Goal: Task Accomplishment & Management: Use online tool/utility

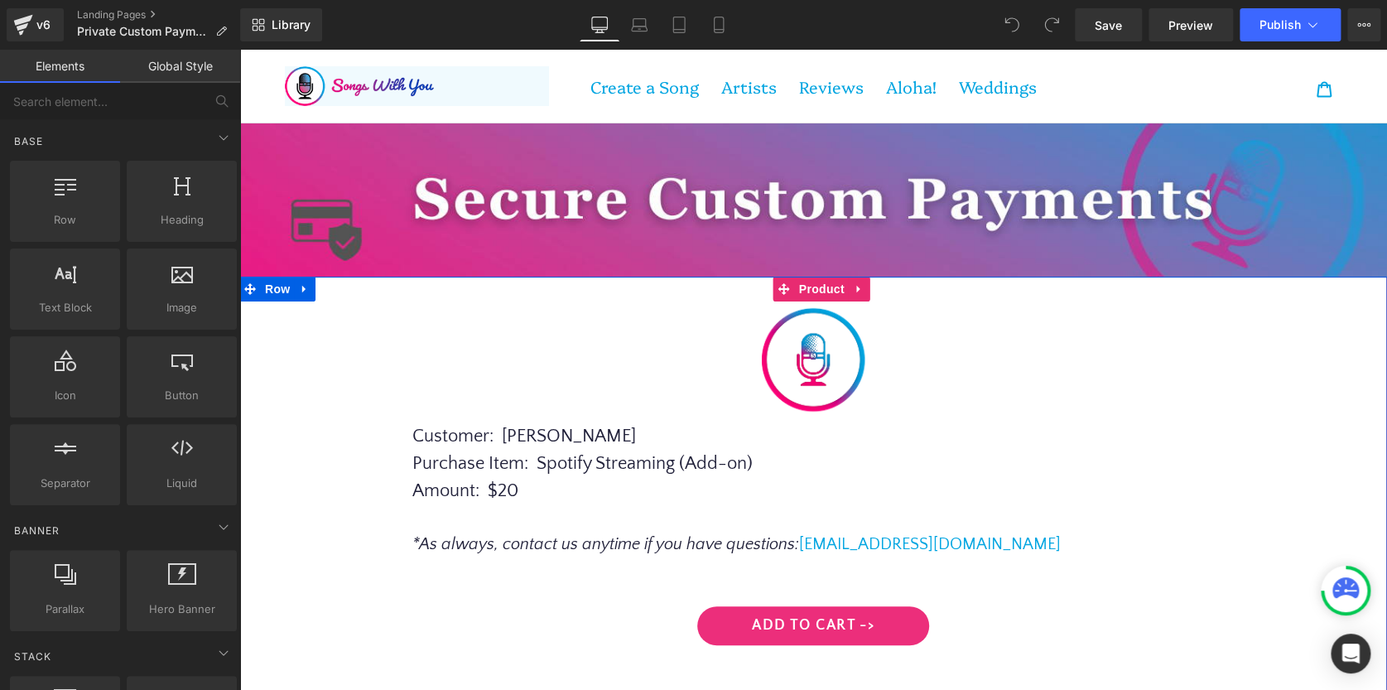
click at [350, 514] on div "Image Row Customer : [PERSON_NAME] Purchase Item : Spotify Streaming (Add-on) A…" at bounding box center [813, 513] width 1131 height 425
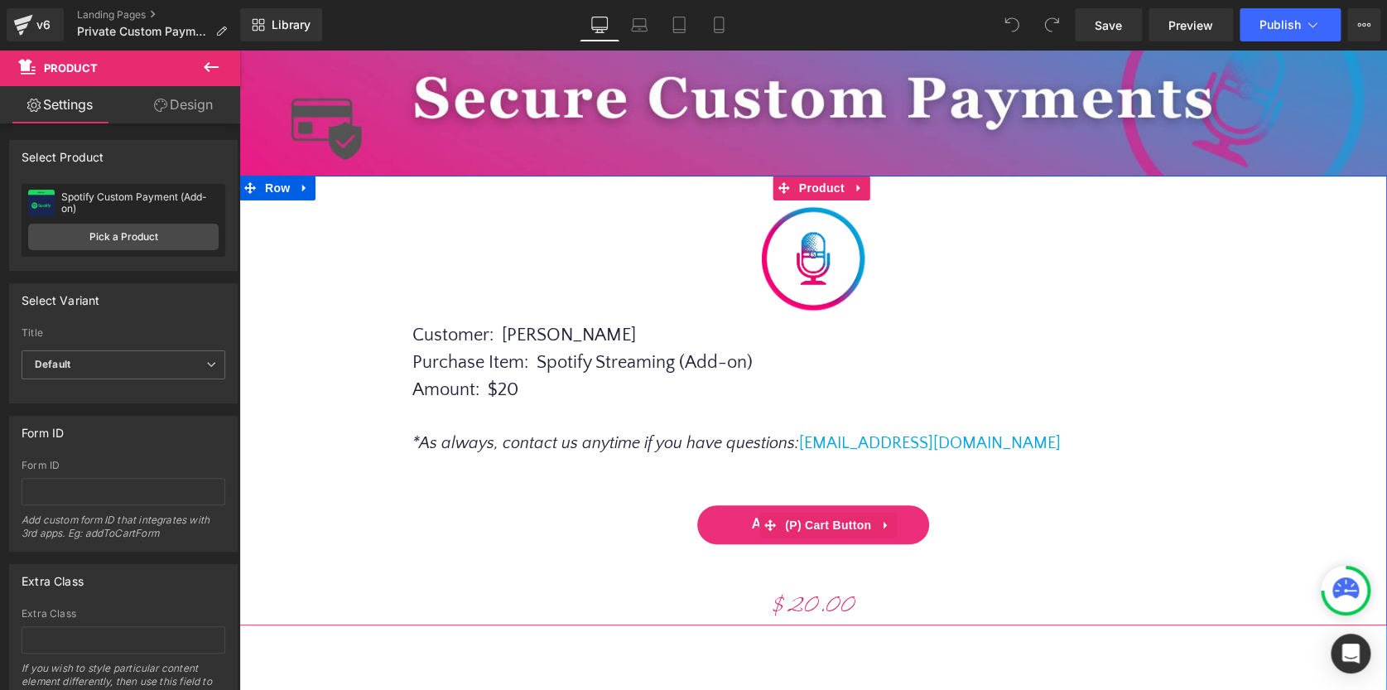
scroll to position [58, 0]
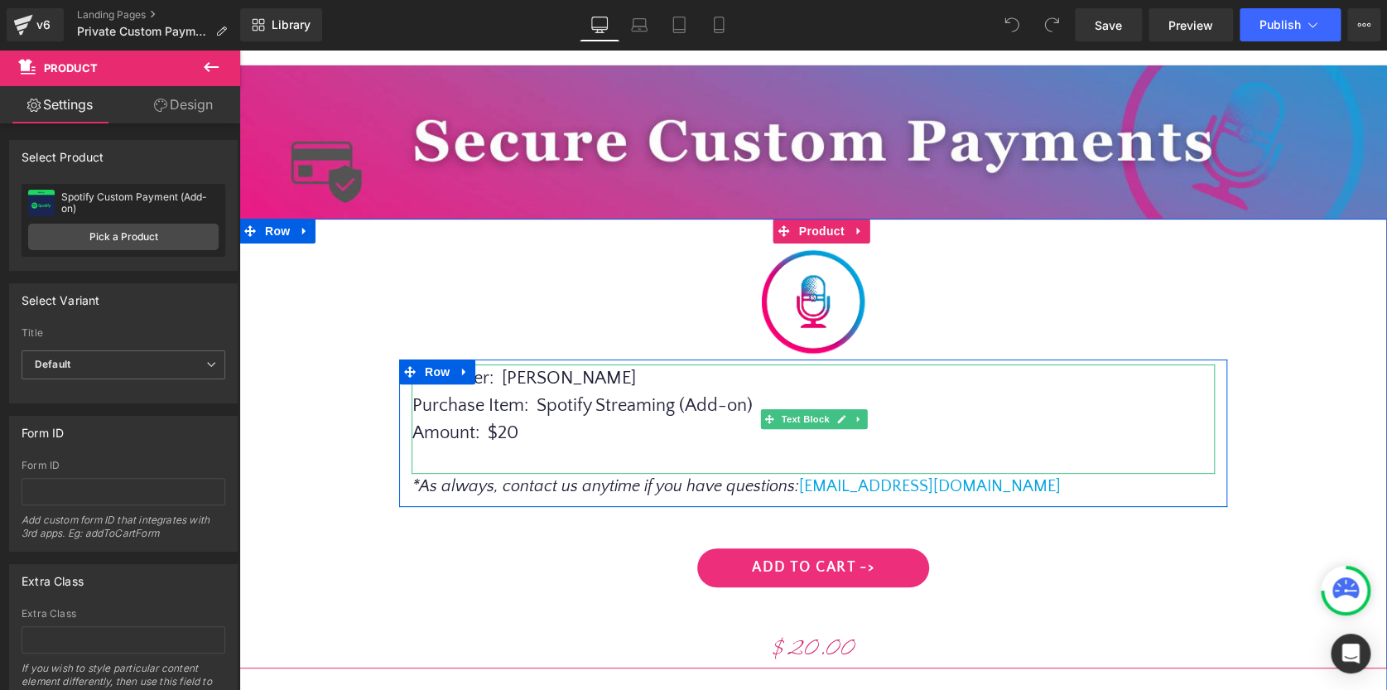
click at [515, 432] on p "Amount : $20" at bounding box center [813, 432] width 803 height 27
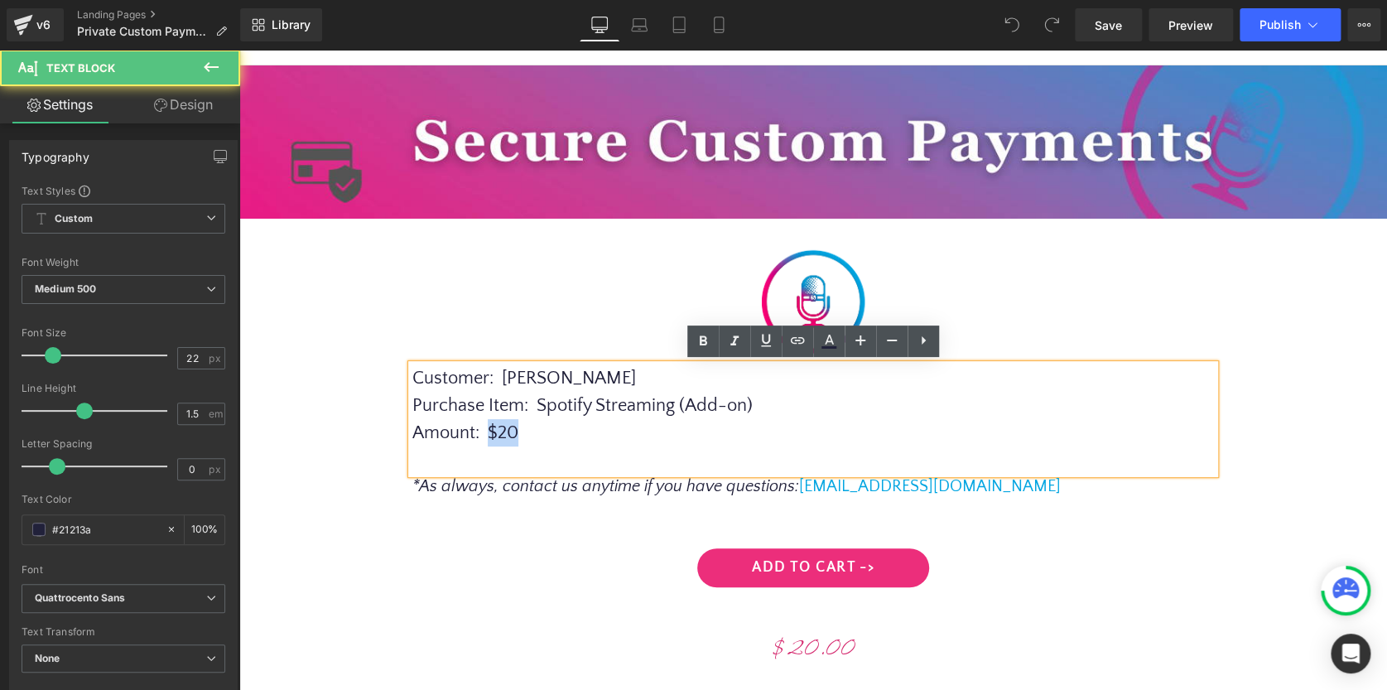
drag, startPoint x: 489, startPoint y: 432, endPoint x: 518, endPoint y: 429, distance: 28.4
click at [518, 429] on p "Amount : $20" at bounding box center [813, 432] width 803 height 27
click at [510, 429] on strong "$20" at bounding box center [495, 432] width 31 height 21
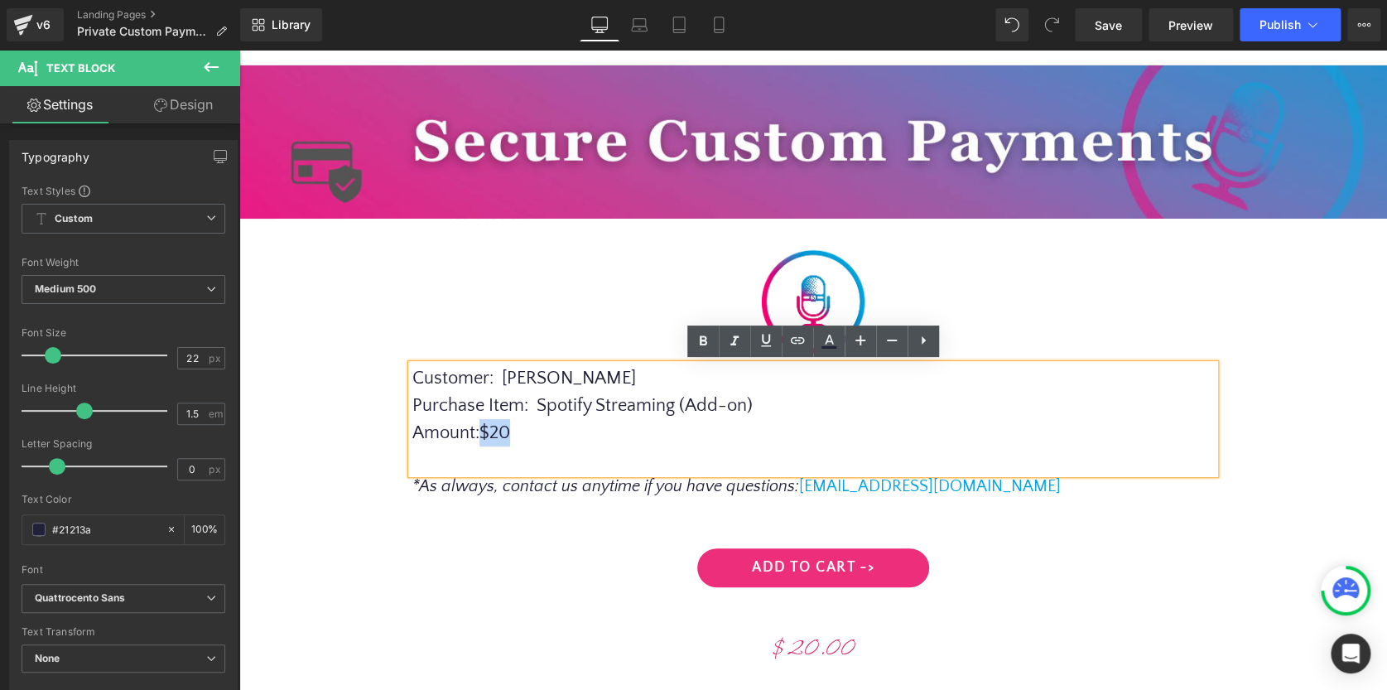
drag, startPoint x: 489, startPoint y: 431, endPoint x: 521, endPoint y: 429, distance: 31.5
click at [521, 429] on p "Amount : $20" at bounding box center [813, 432] width 803 height 27
click at [702, 340] on icon at bounding box center [703, 340] width 7 height 10
click at [505, 520] on div "Image Row Customer : [PERSON_NAME] Purchase Item : Spotify Streaming (Add-on) A…" at bounding box center [813, 456] width 1131 height 425
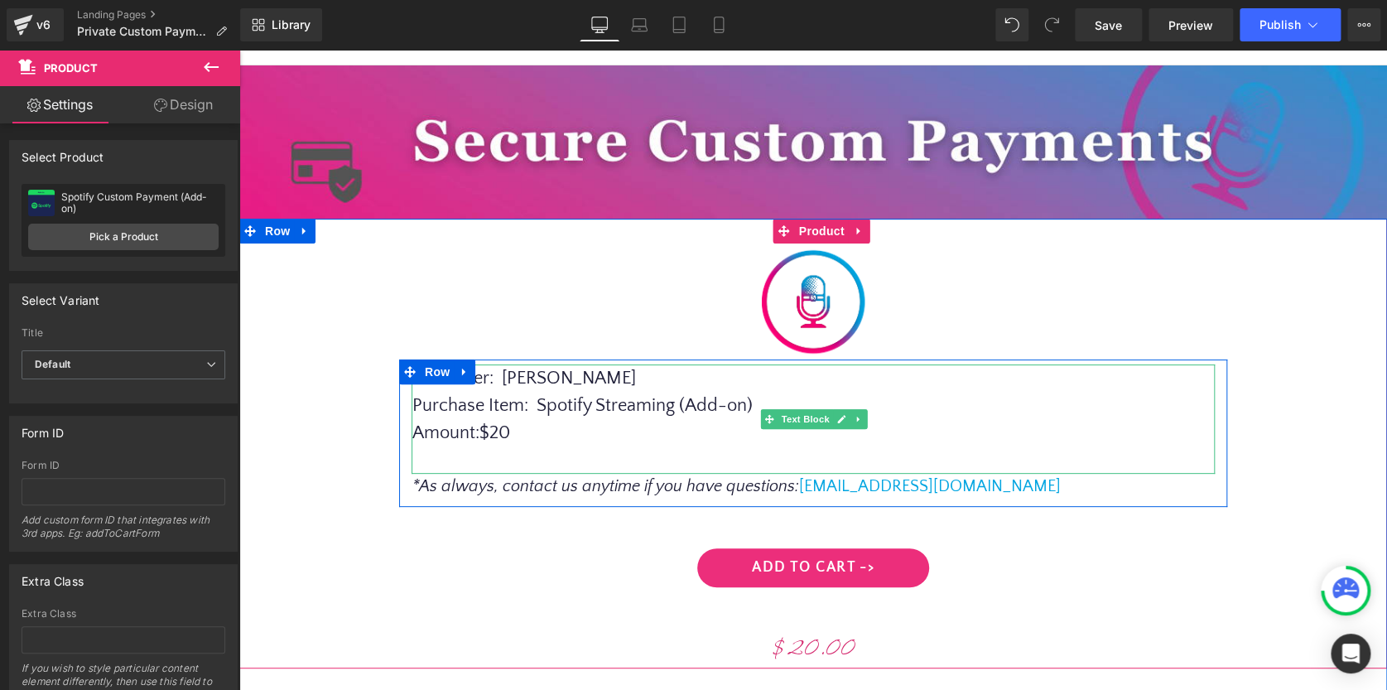
click at [511, 379] on p "Customer : [PERSON_NAME]" at bounding box center [813, 377] width 803 height 27
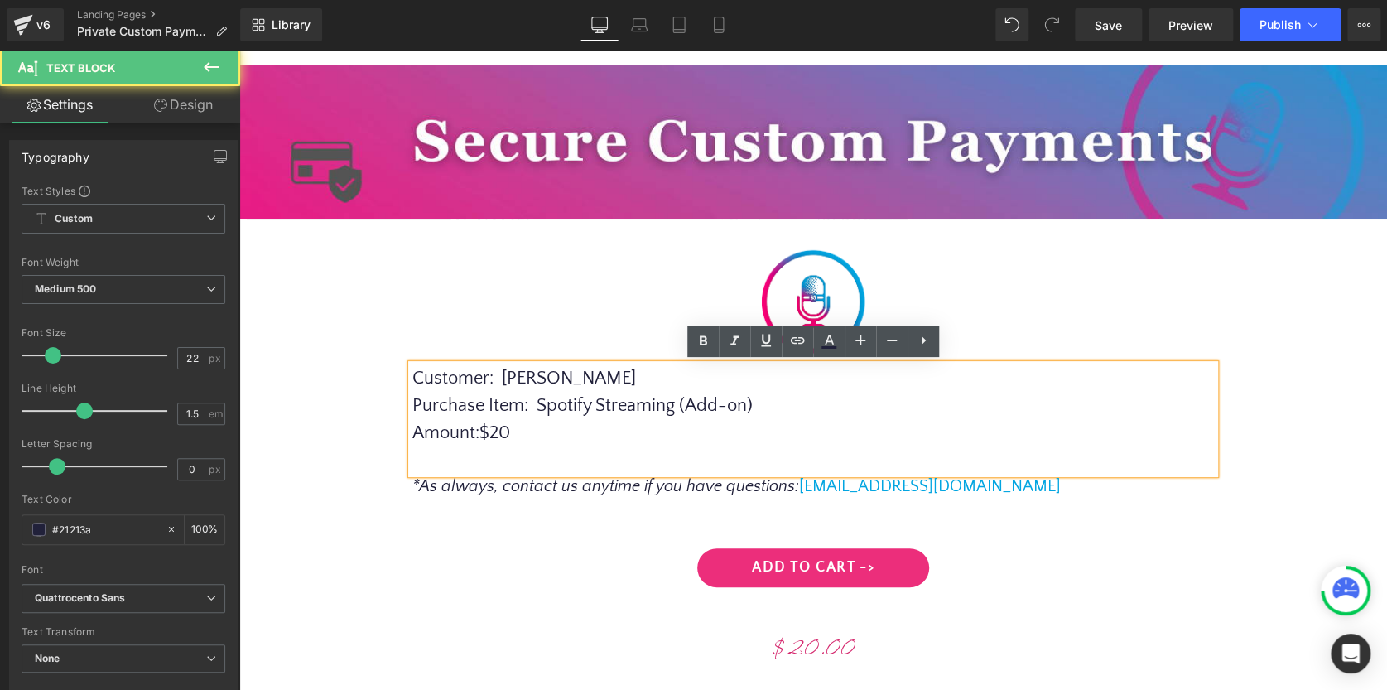
click at [457, 378] on strong "Customer" at bounding box center [450, 378] width 77 height 21
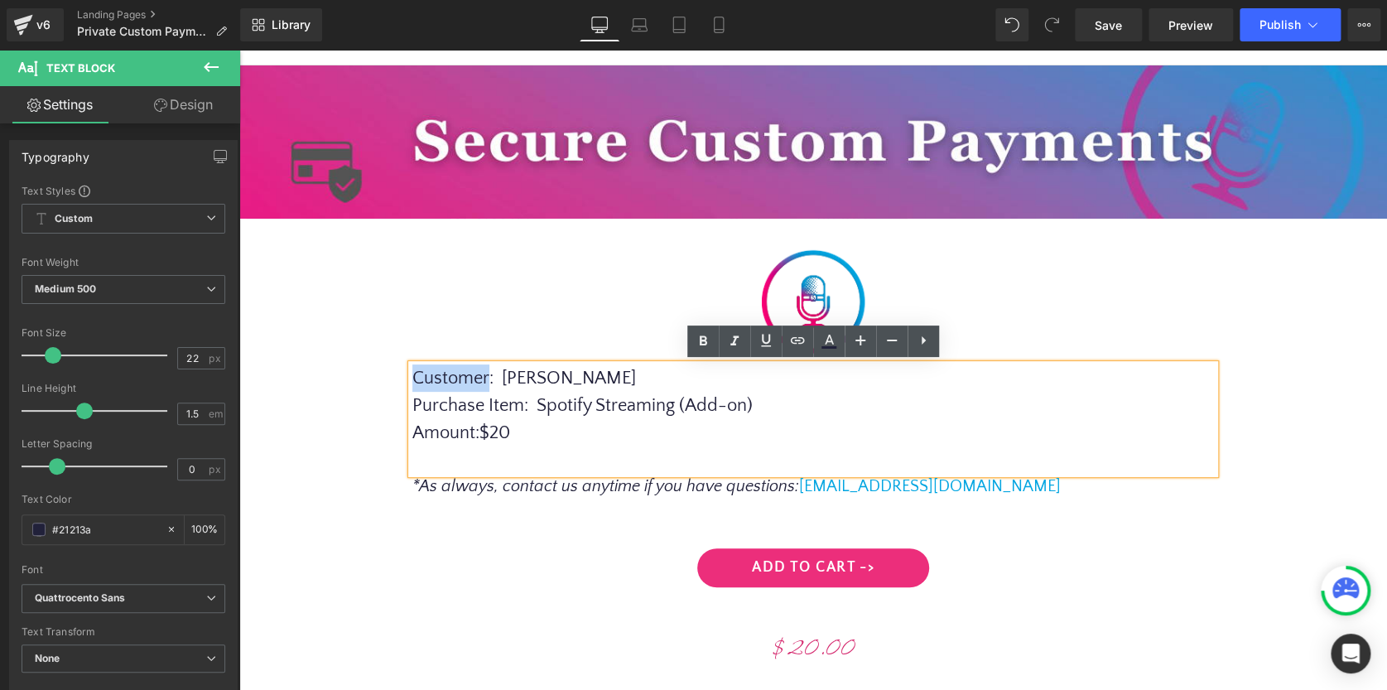
click at [457, 378] on strong "Customer" at bounding box center [450, 378] width 77 height 21
click at [509, 325] on div "Image Row Customer : [PERSON_NAME] Purchase Item : Spotify Streaming (Add-on) A…" at bounding box center [813, 456] width 1131 height 425
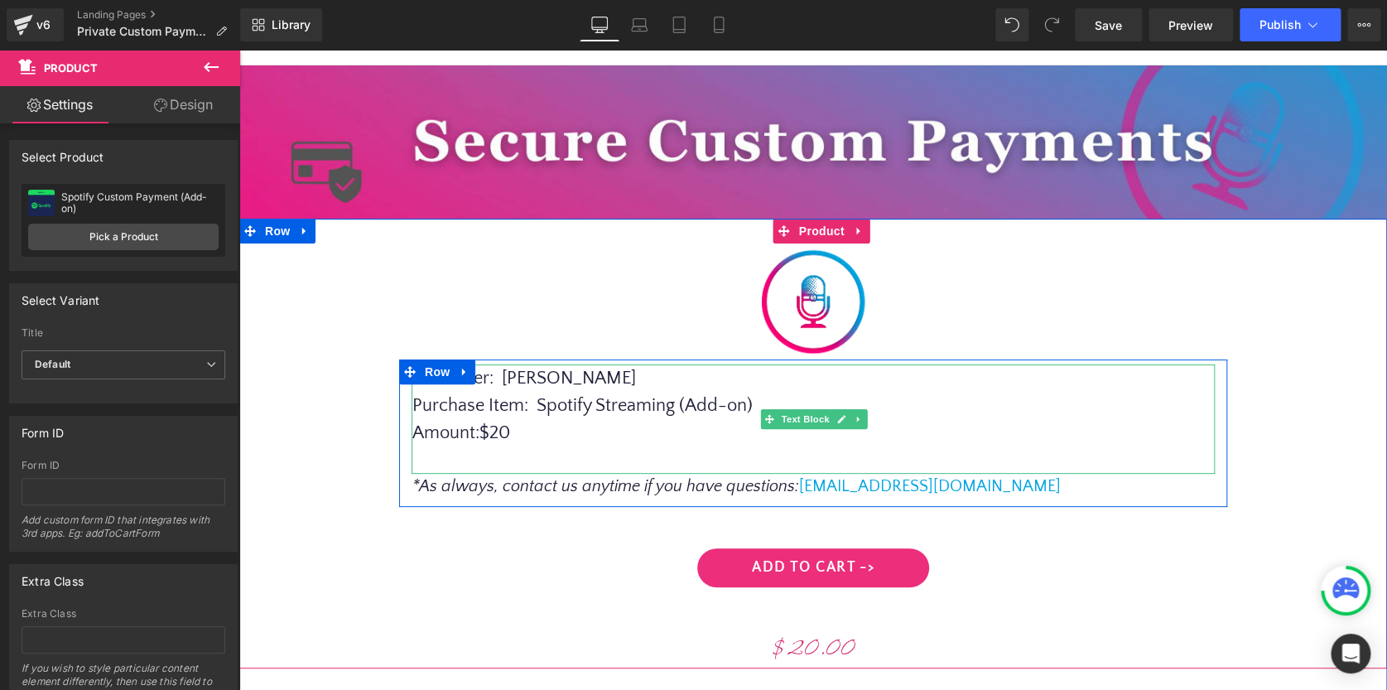
click at [523, 380] on p "Customer : [PERSON_NAME]" at bounding box center [813, 377] width 803 height 27
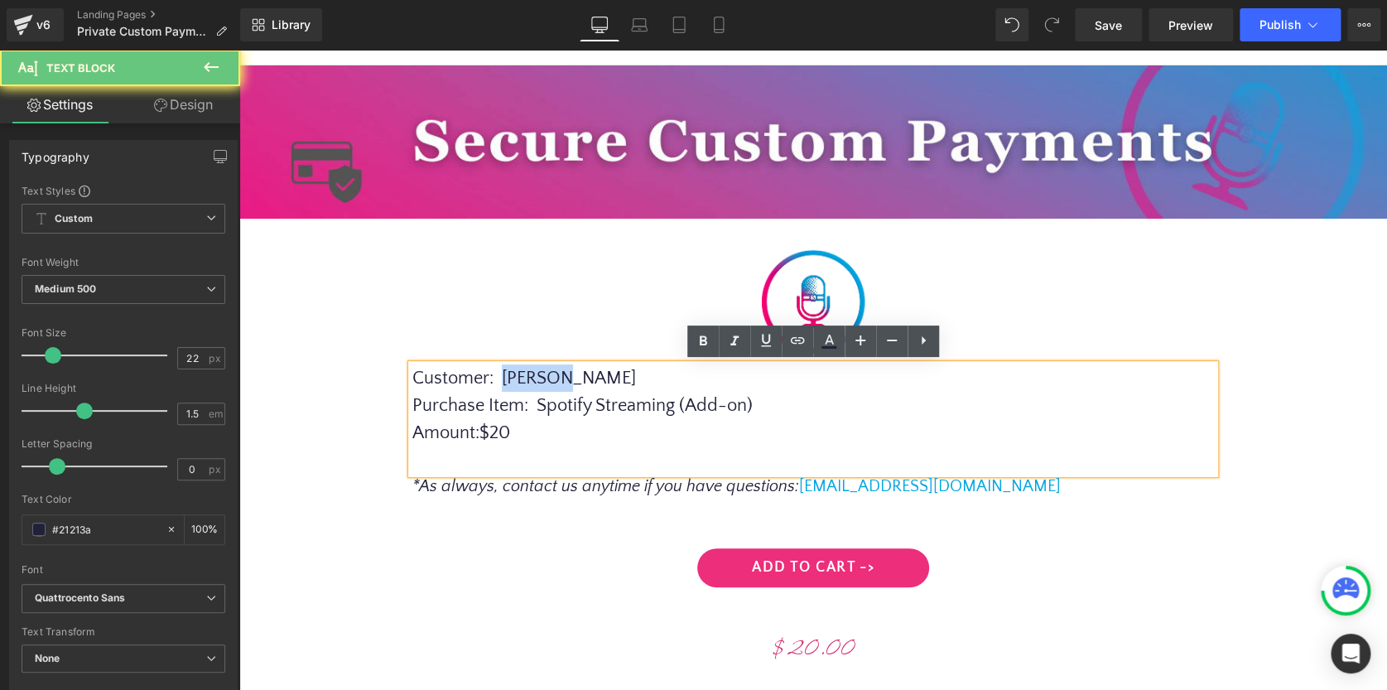
click at [523, 380] on p "Customer : [PERSON_NAME]" at bounding box center [813, 377] width 803 height 27
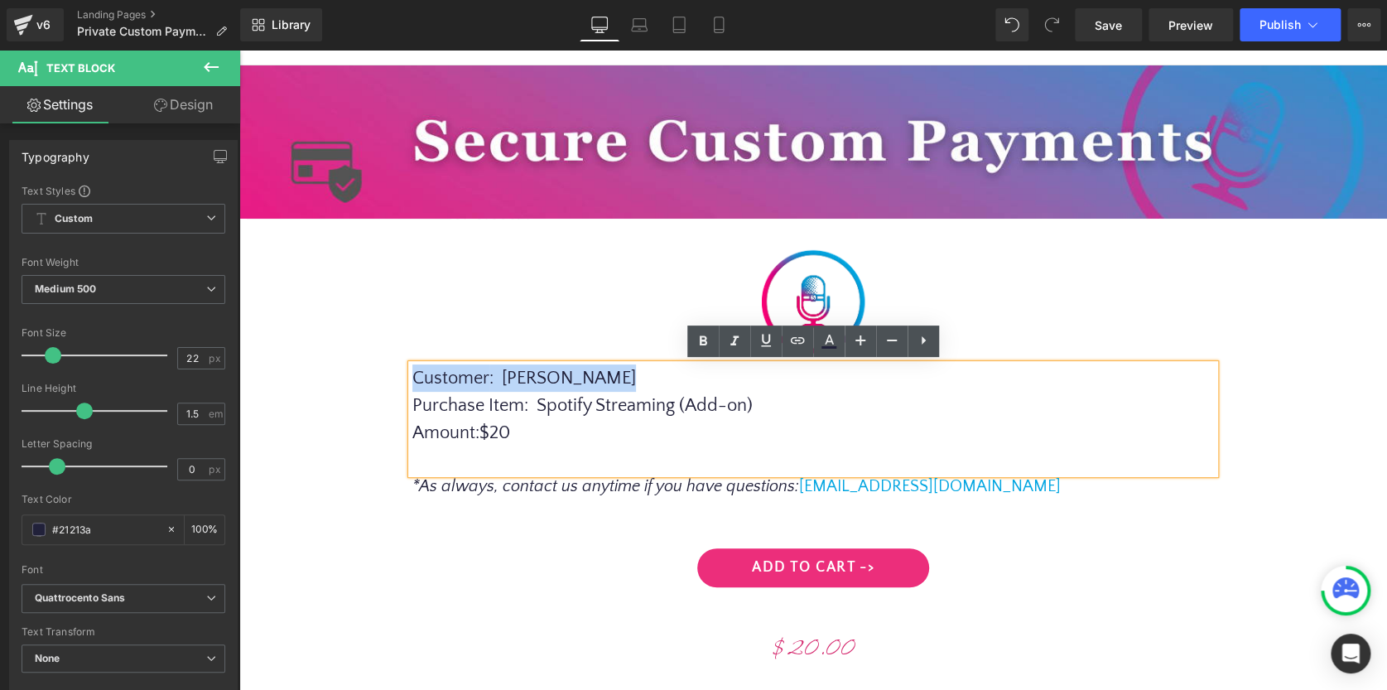
click at [543, 378] on p "Customer : [PERSON_NAME]" at bounding box center [813, 377] width 803 height 27
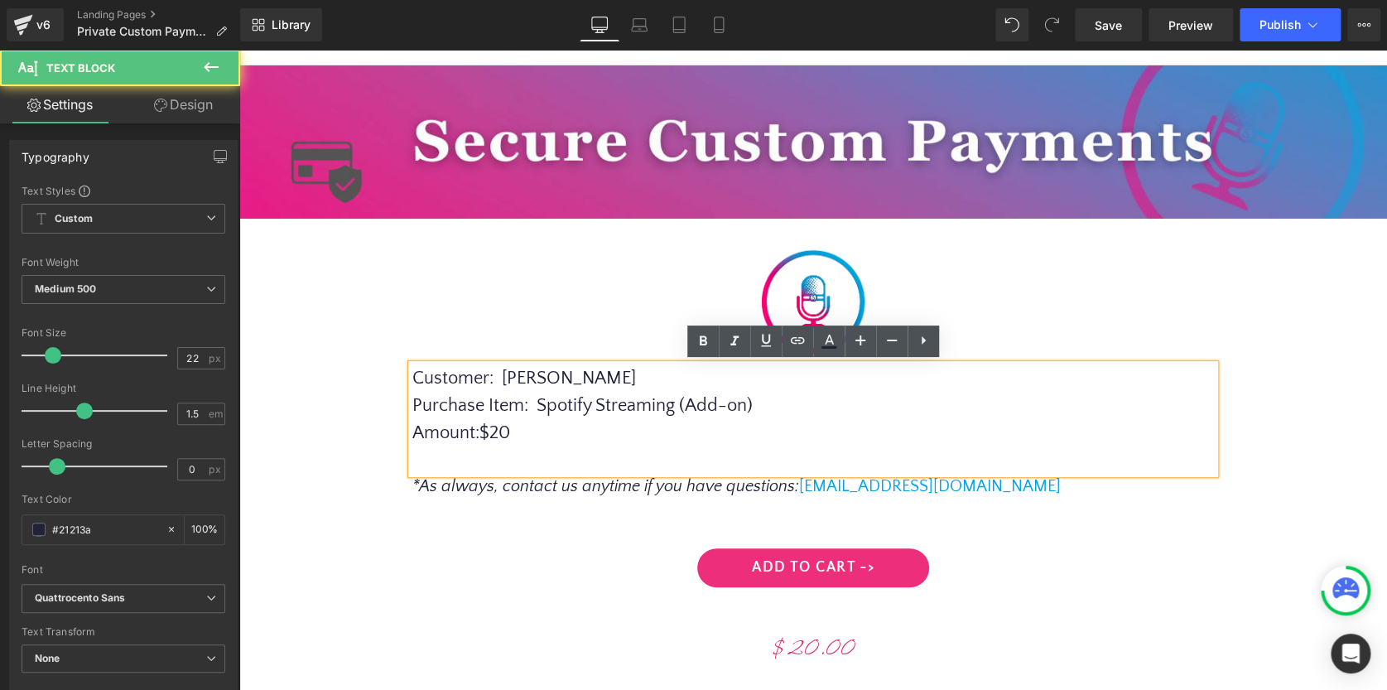
click at [571, 375] on p "Customer : [PERSON_NAME]" at bounding box center [813, 377] width 803 height 27
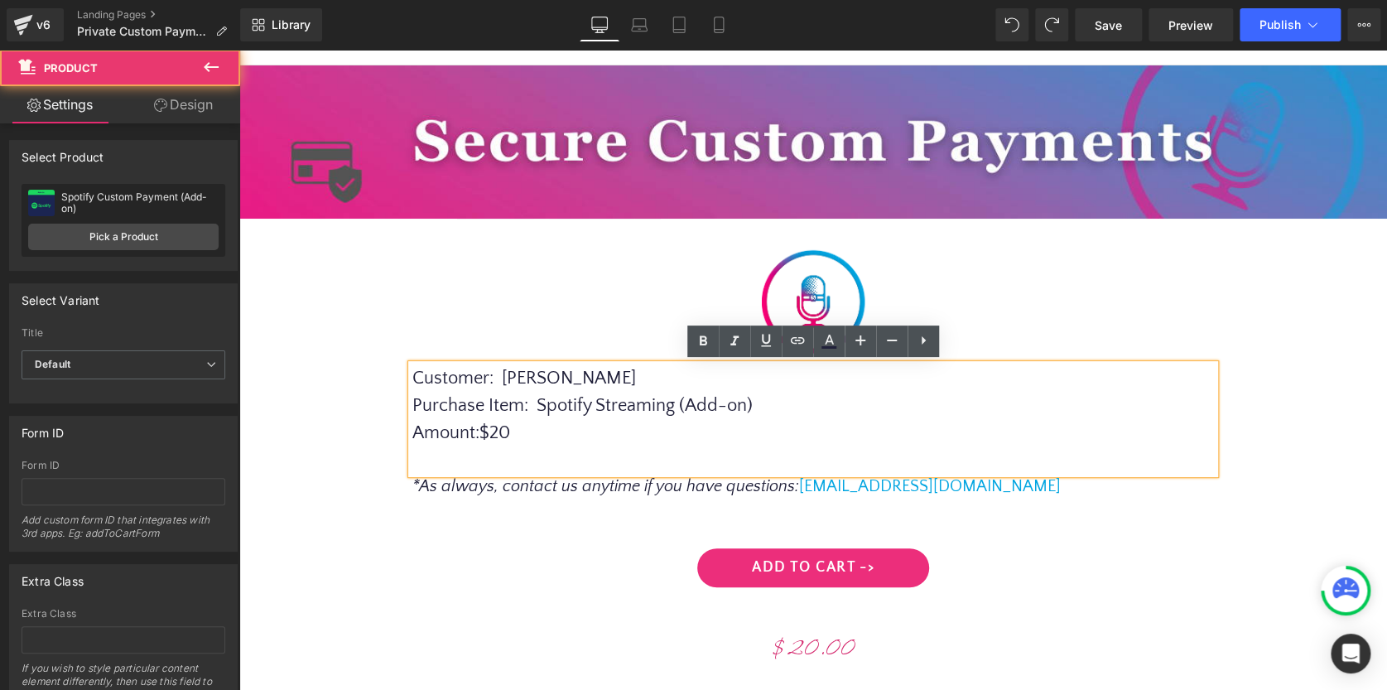
click at [561, 325] on div "Image Row Customer : [PERSON_NAME] Purchase Item : Spotify Streaming (Add-on) A…" at bounding box center [813, 456] width 1131 height 425
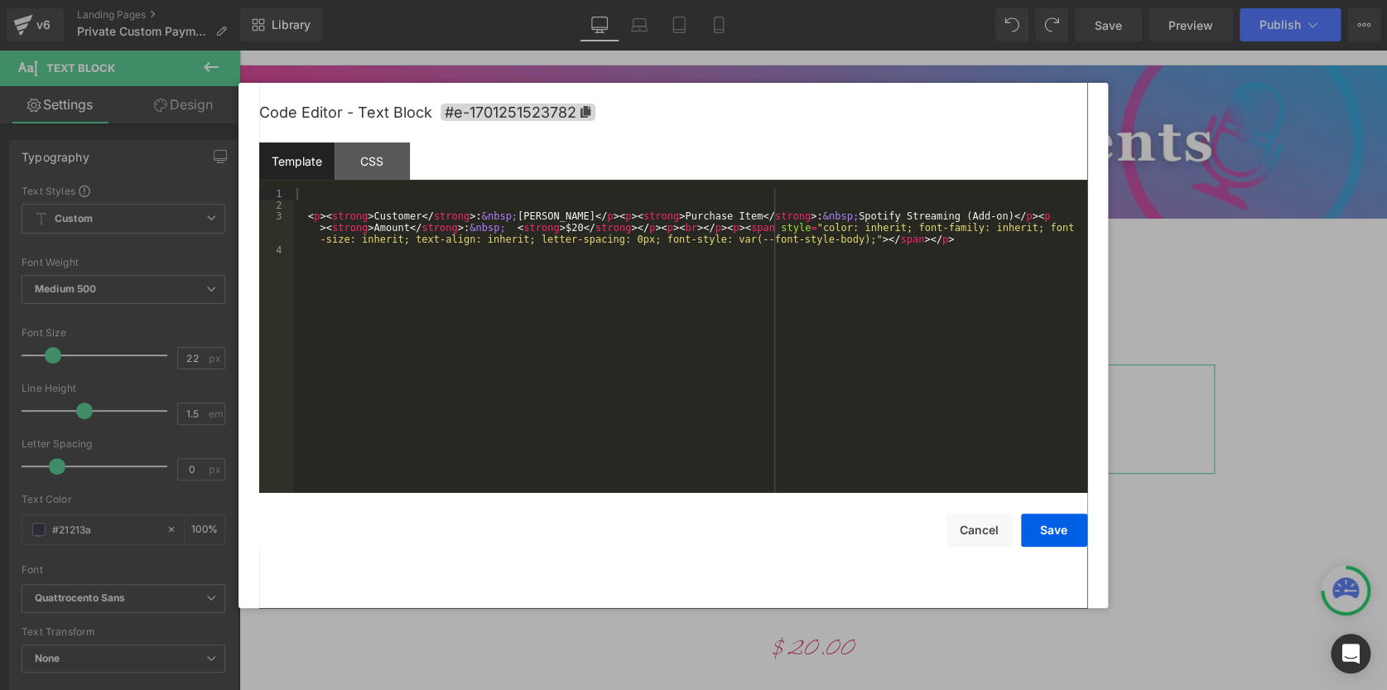
click at [774, 0] on div "Text Block You are previewing how the will restyle your page. You can not edit …" at bounding box center [693, 0] width 1387 height 0
drag, startPoint x: 526, startPoint y: 217, endPoint x: 605, endPoint y: 219, distance: 78.7
click at [605, 219] on div "< p > < strong > Customer </ strong > : &nbsp; [PERSON_NAME] </ p > < p > < str…" at bounding box center [690, 351] width 794 height 327
click at [1047, 533] on button "Save" at bounding box center [1054, 530] width 66 height 33
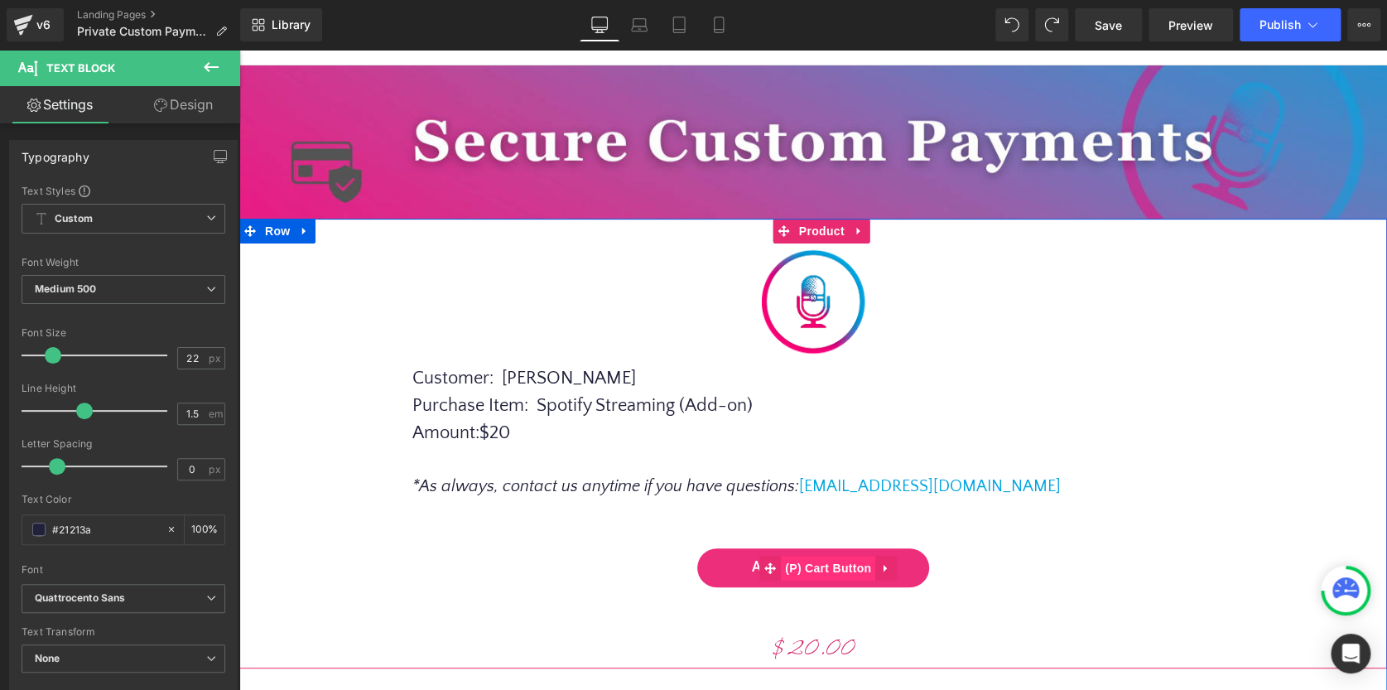
click at [819, 568] on span "(P) Cart Button" at bounding box center [828, 568] width 94 height 25
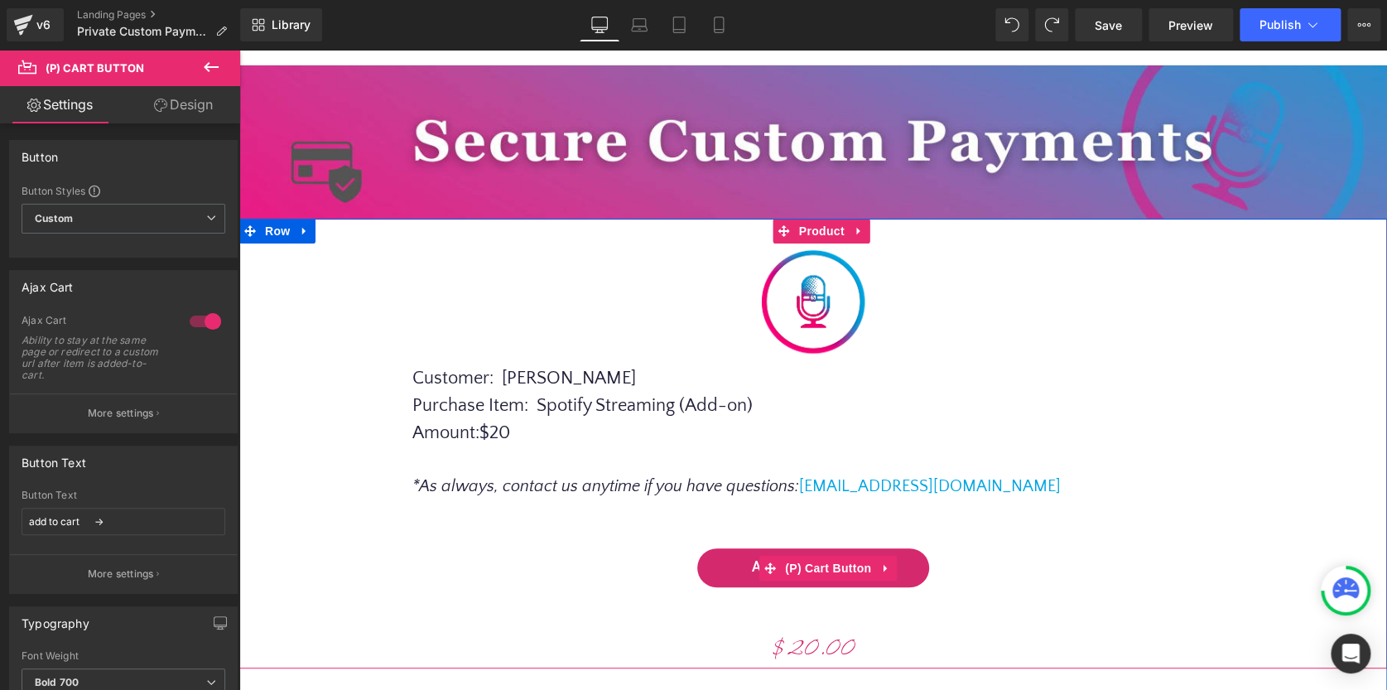
click at [737, 559] on button "add to cart ->" at bounding box center [813, 567] width 232 height 39
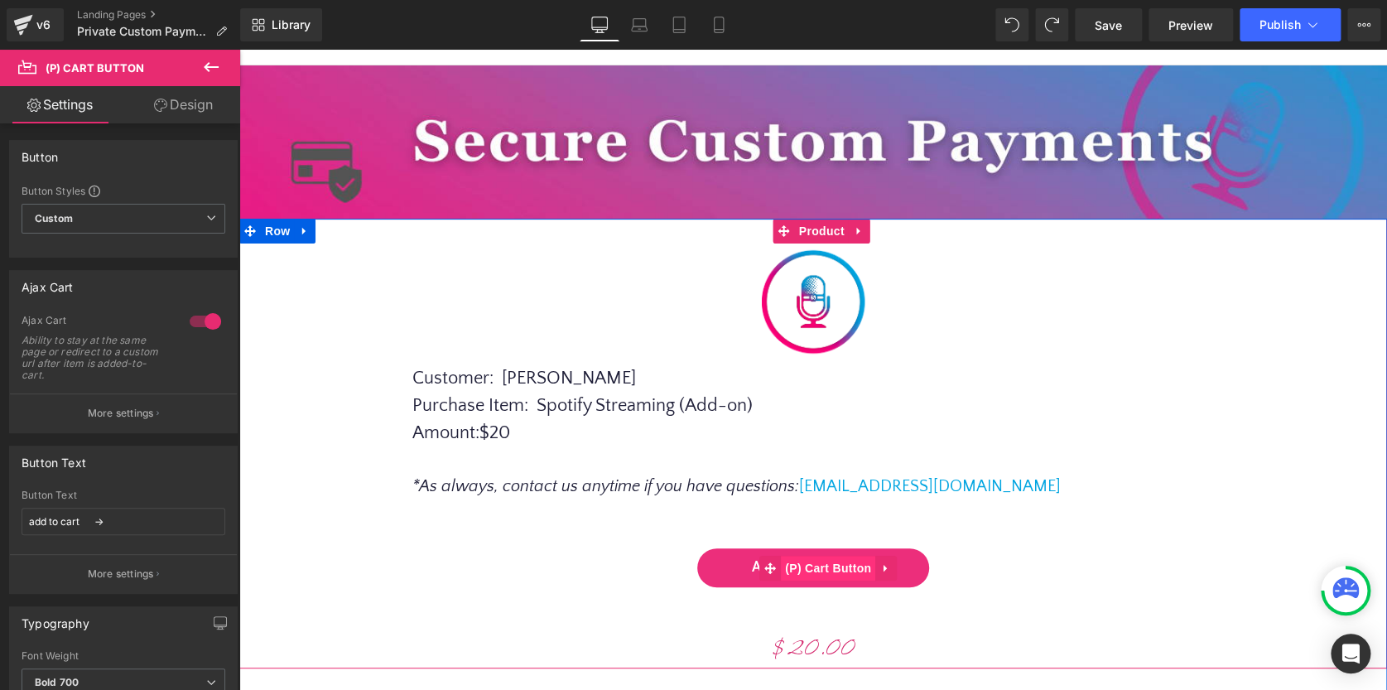
click at [822, 562] on span "(P) Cart Button" at bounding box center [828, 568] width 94 height 25
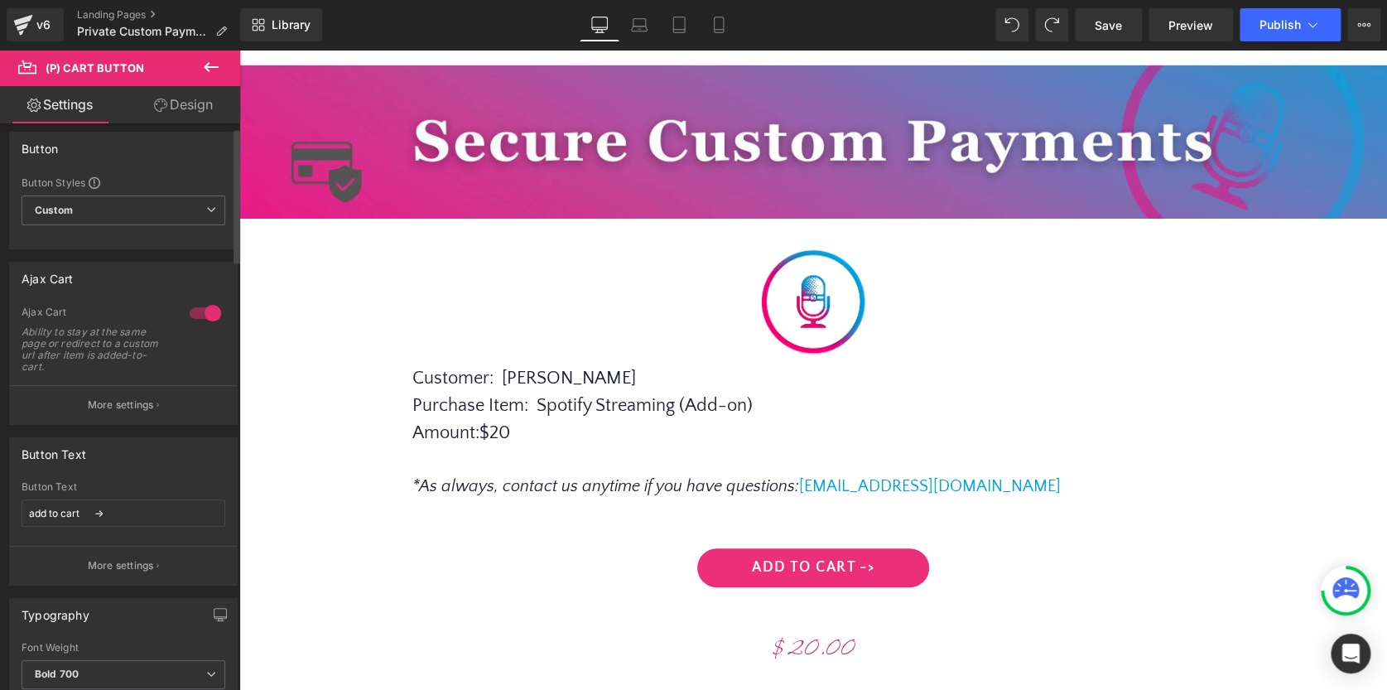
scroll to position [17, 0]
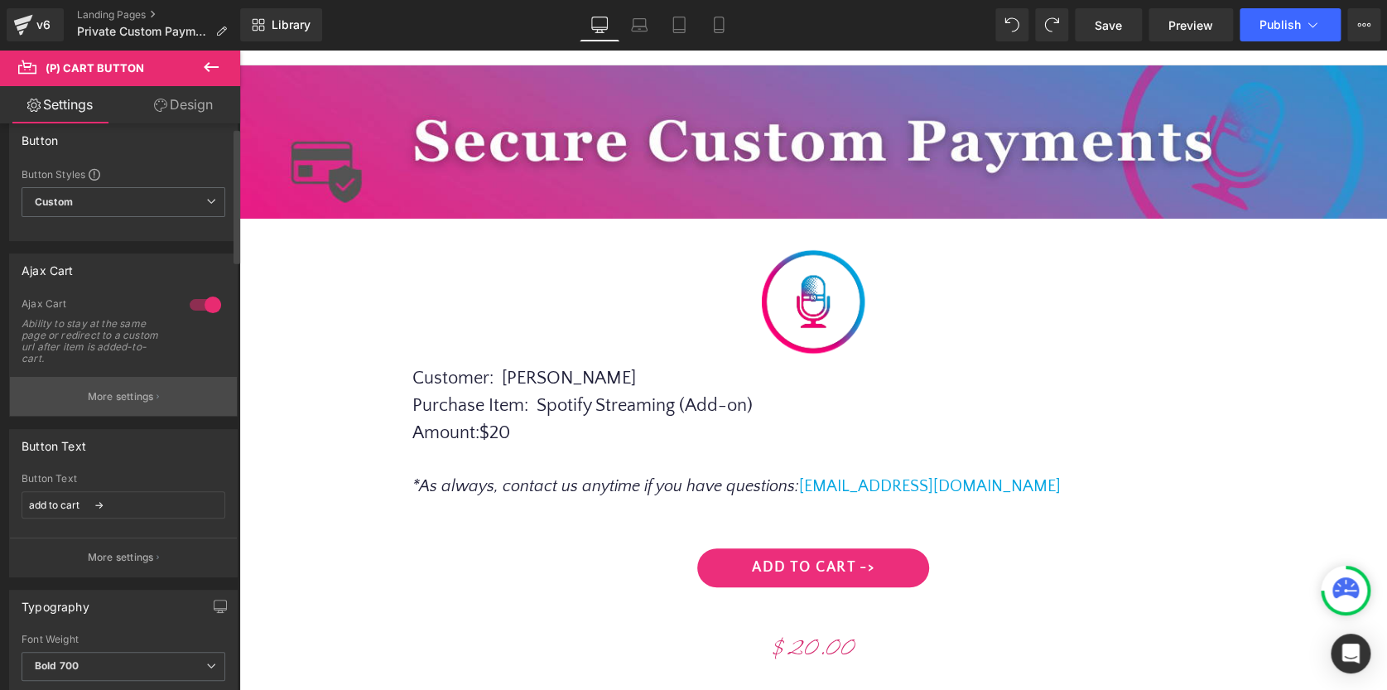
click at [107, 396] on p "More settings" at bounding box center [121, 396] width 66 height 15
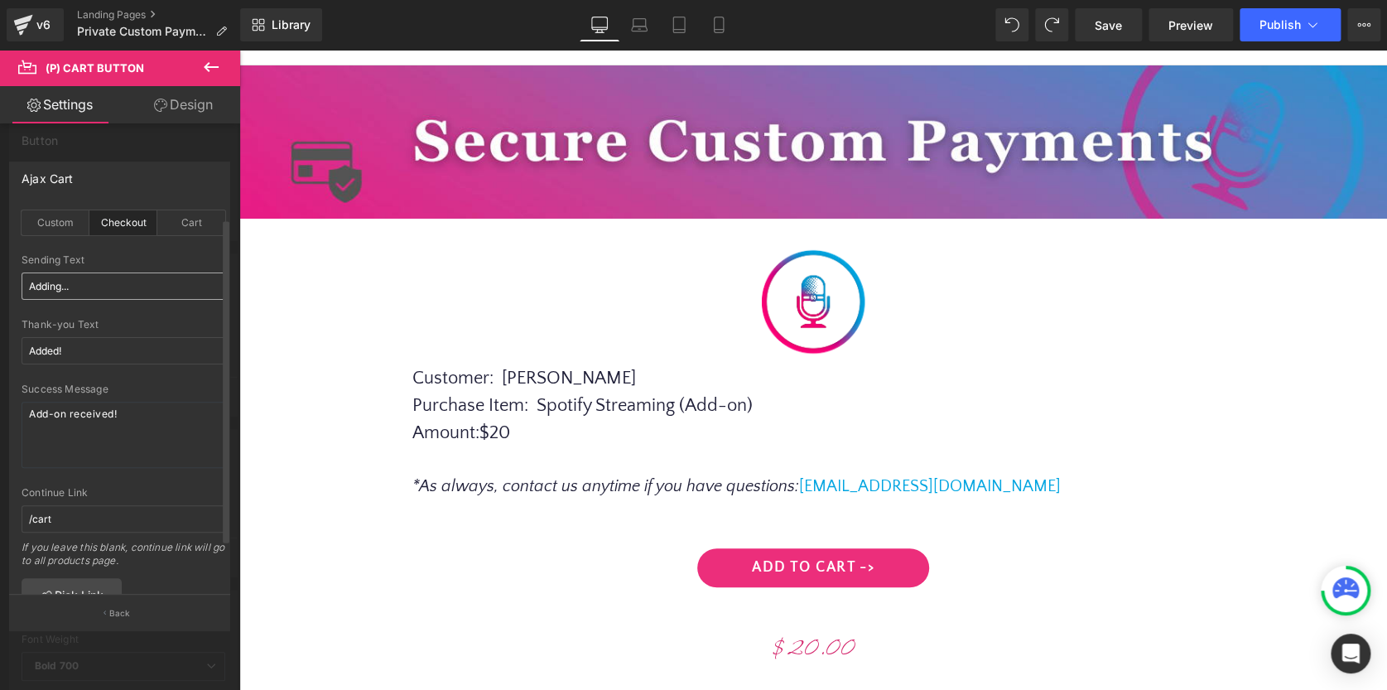
scroll to position [0, 0]
click at [208, 65] on icon at bounding box center [211, 67] width 15 height 10
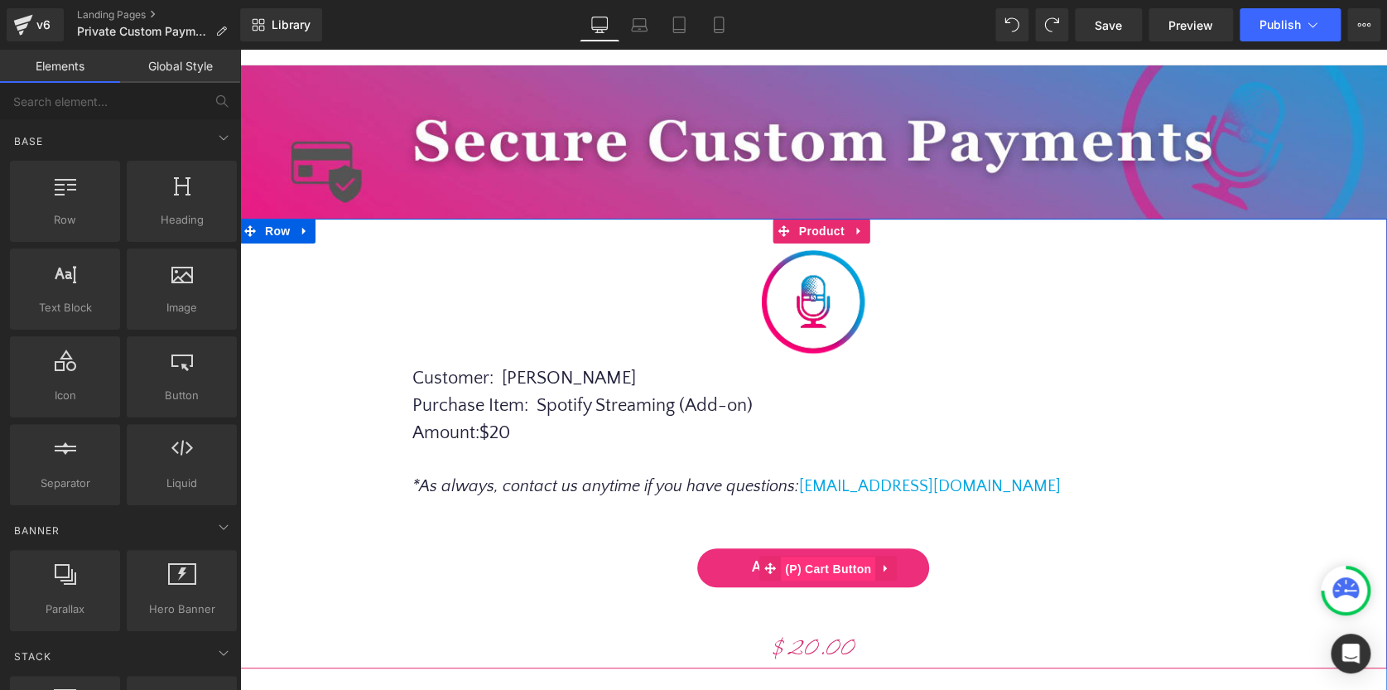
click at [805, 562] on span "(P) Cart Button" at bounding box center [828, 569] width 94 height 25
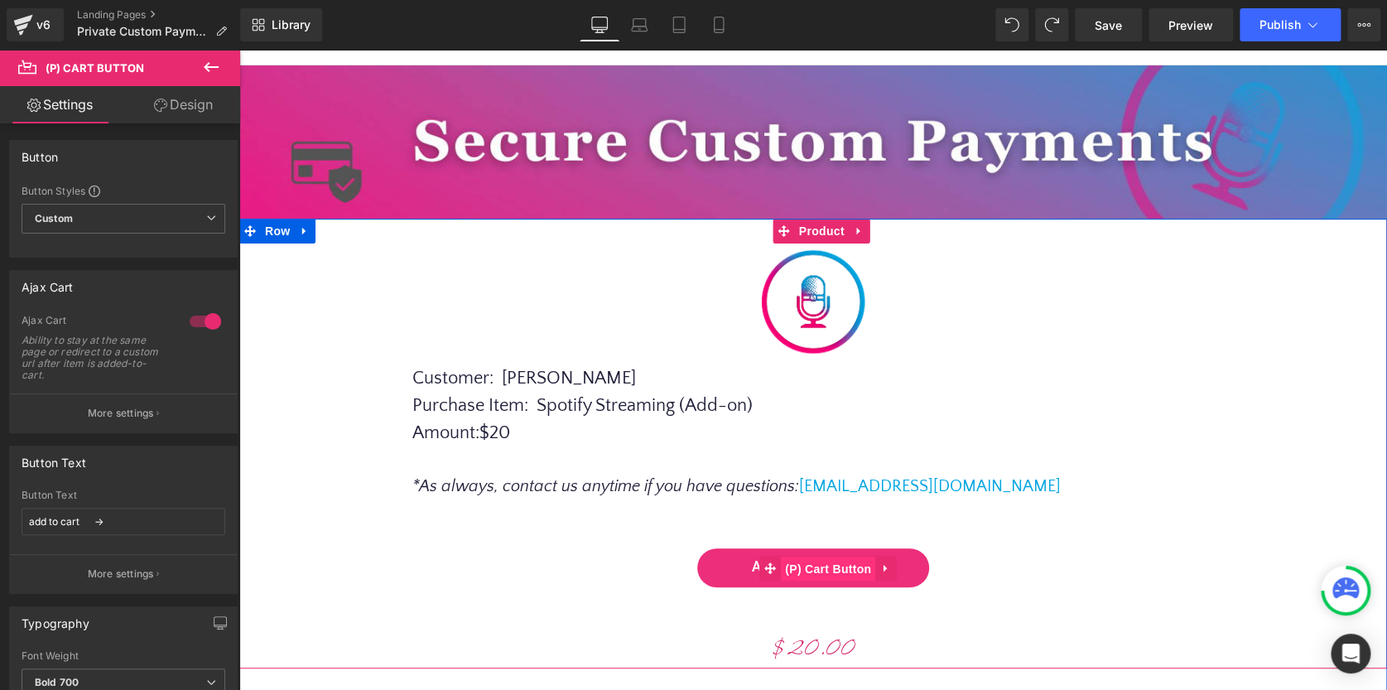
click at [809, 568] on span "(P) Cart Button" at bounding box center [828, 569] width 94 height 25
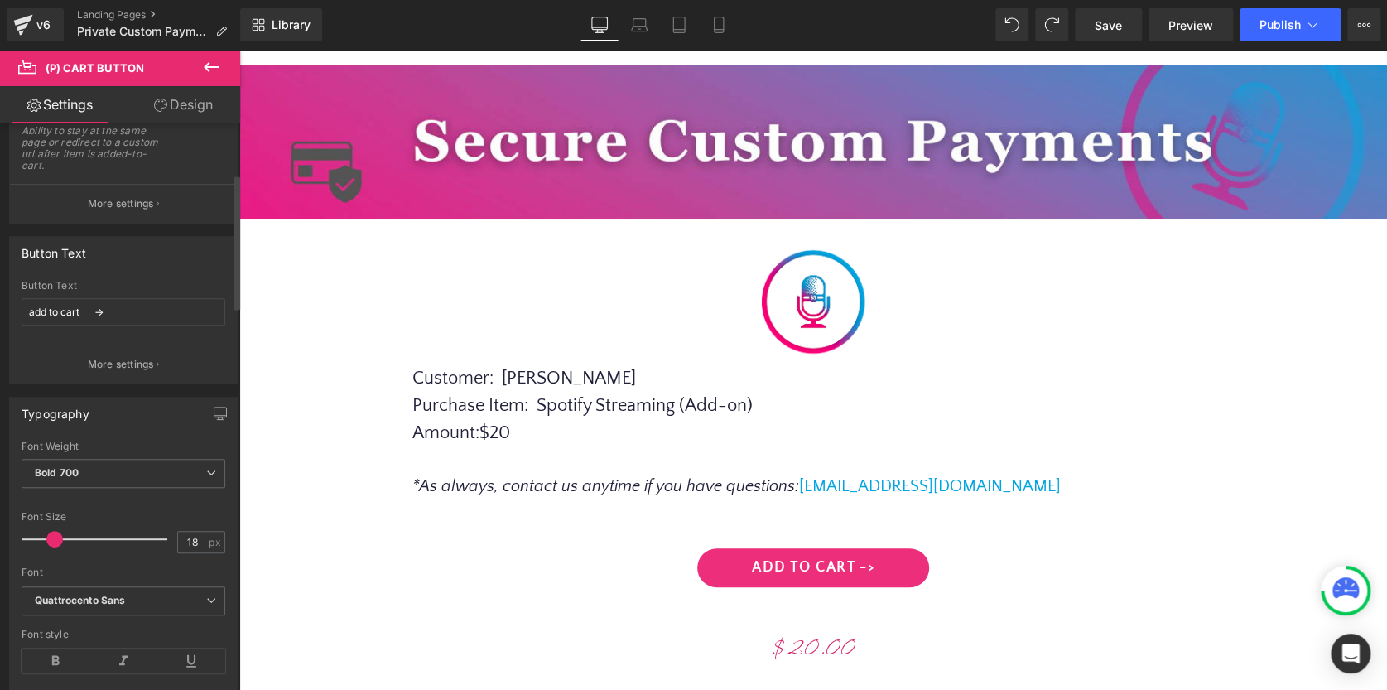
scroll to position [207, 0]
click at [126, 373] on p "More settings" at bounding box center [121, 366] width 66 height 15
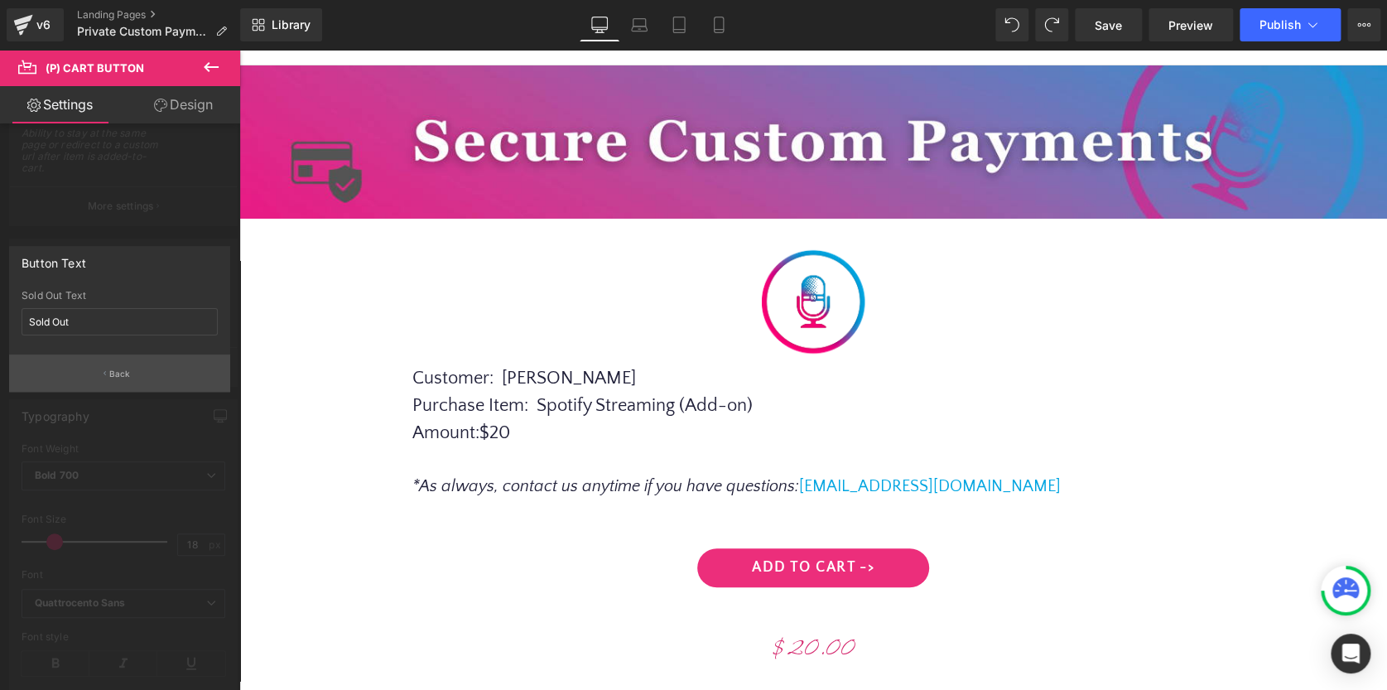
click at [127, 379] on button "Back" at bounding box center [119, 372] width 221 height 37
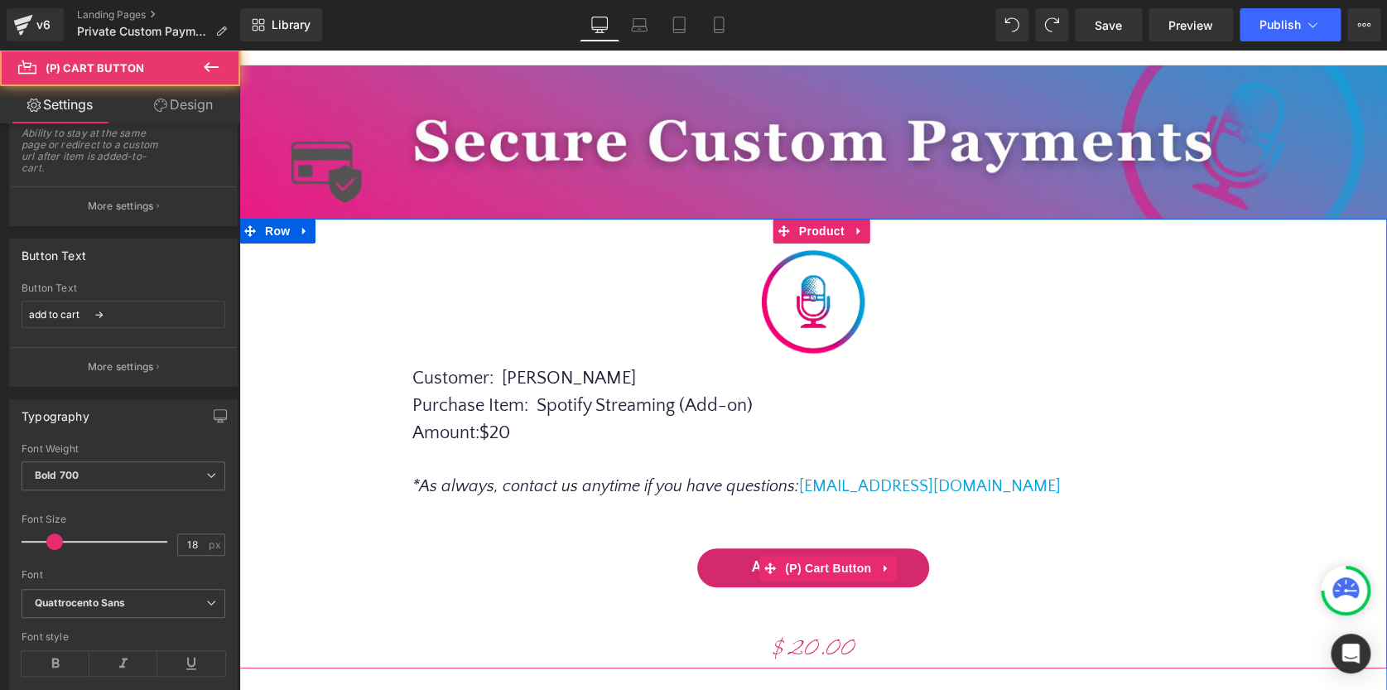
click at [716, 562] on button "add to cart ->" at bounding box center [813, 567] width 232 height 39
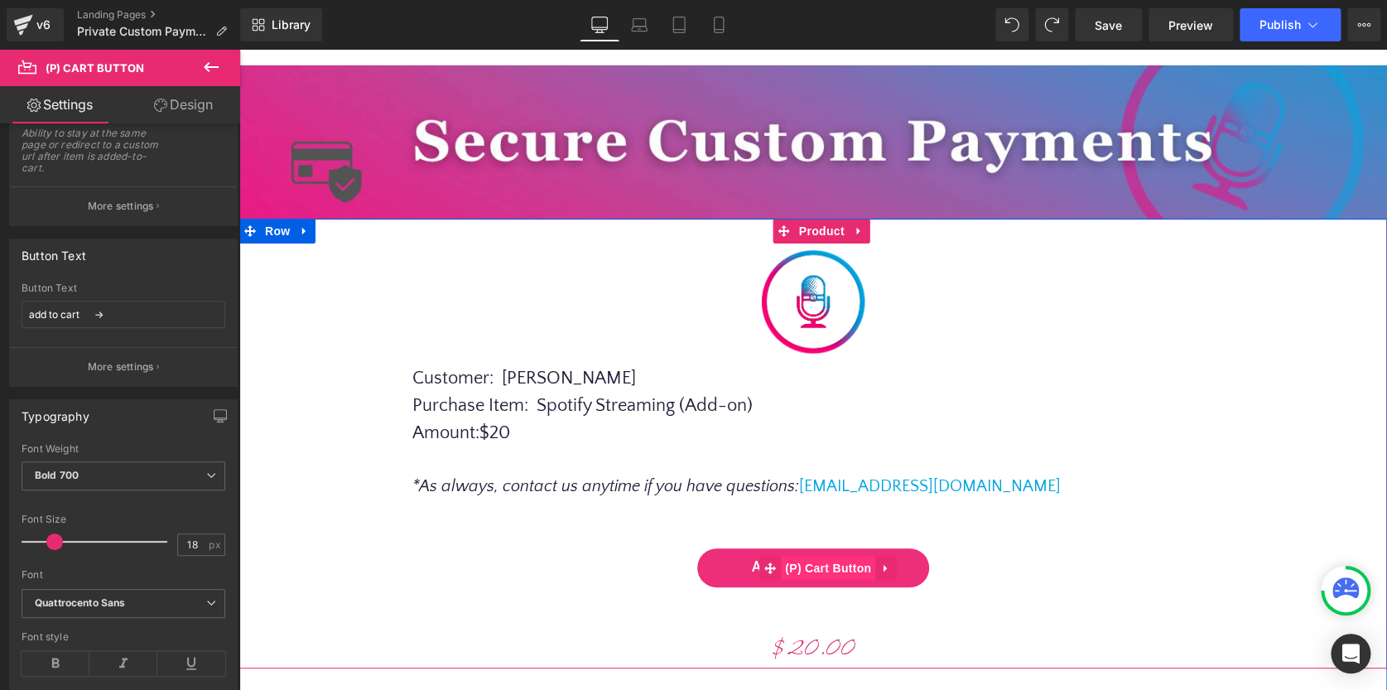
click at [824, 567] on span "(P) Cart Button" at bounding box center [828, 568] width 94 height 25
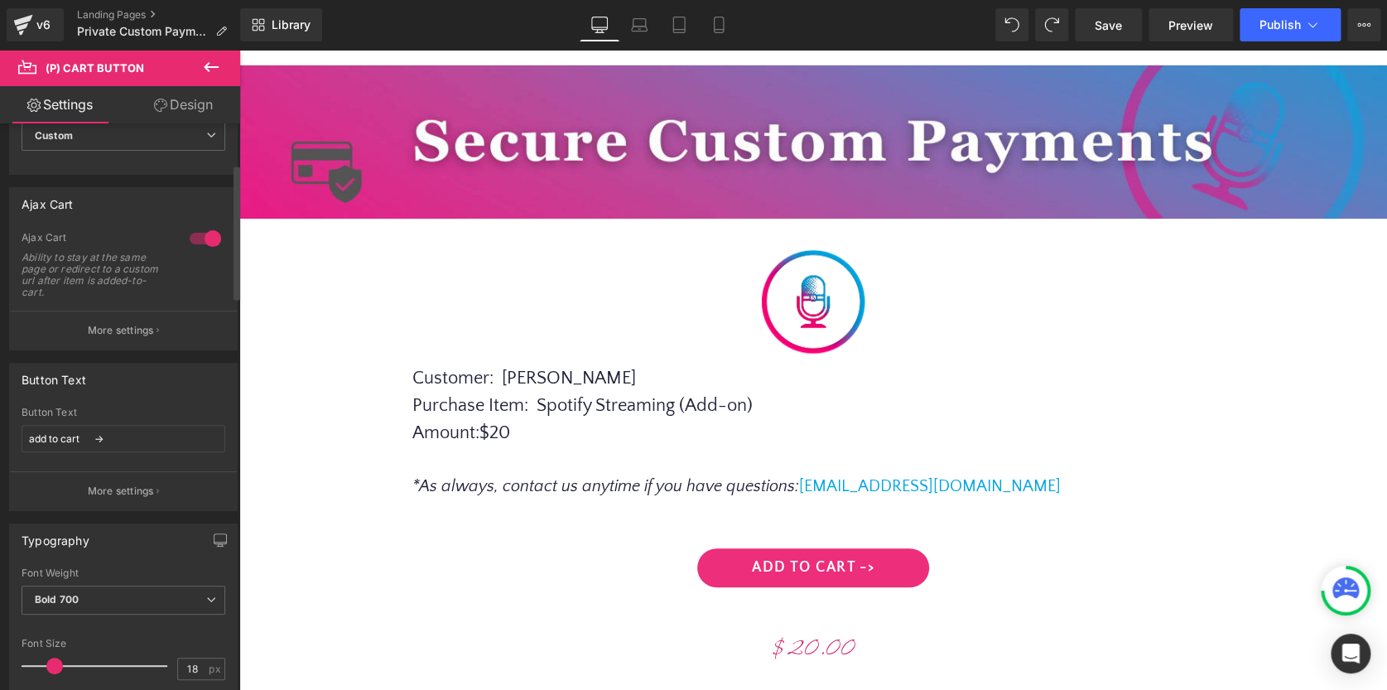
scroll to position [0, 0]
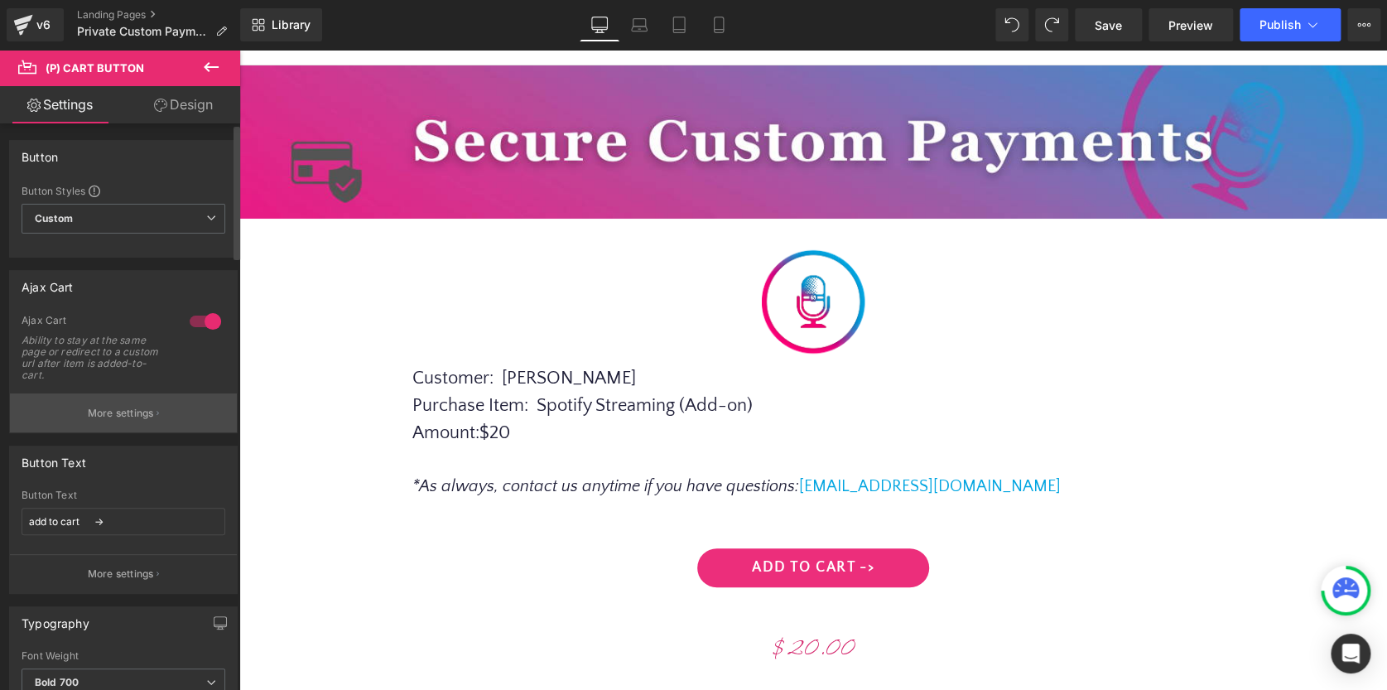
click at [128, 417] on p "More settings" at bounding box center [121, 413] width 66 height 15
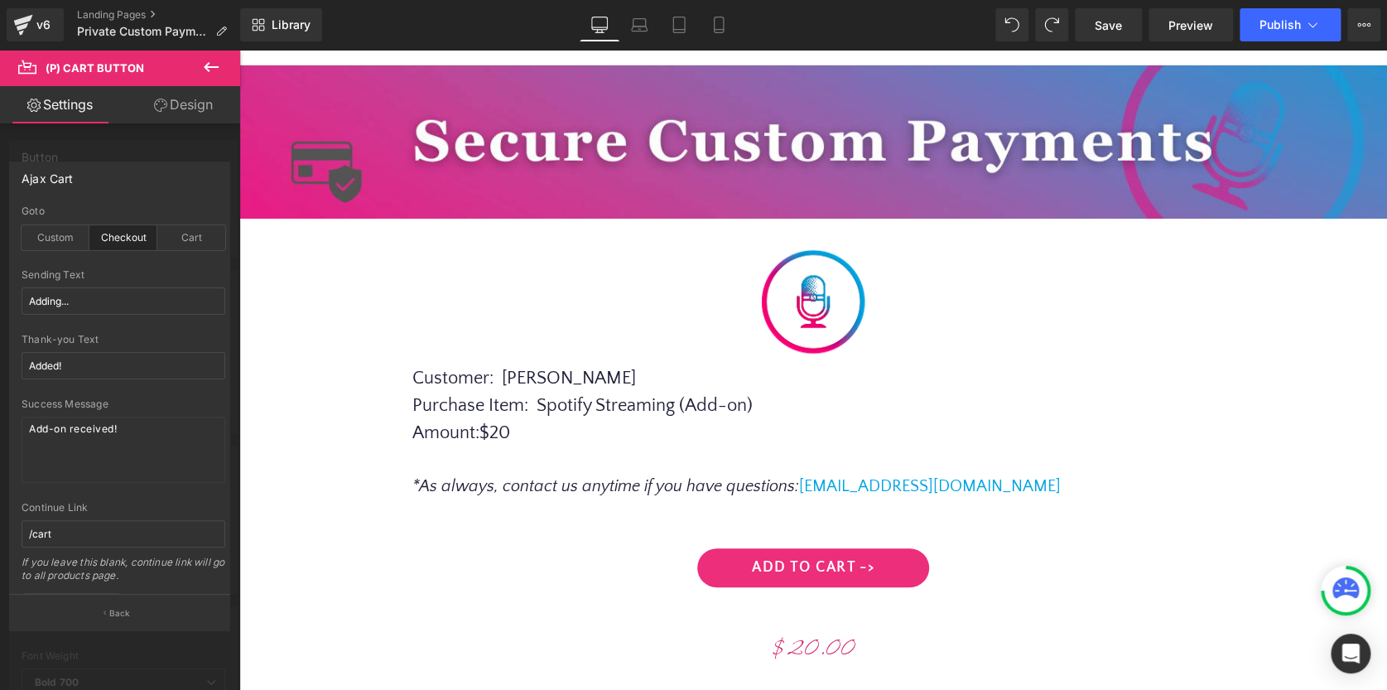
click at [205, 67] on icon at bounding box center [211, 67] width 15 height 10
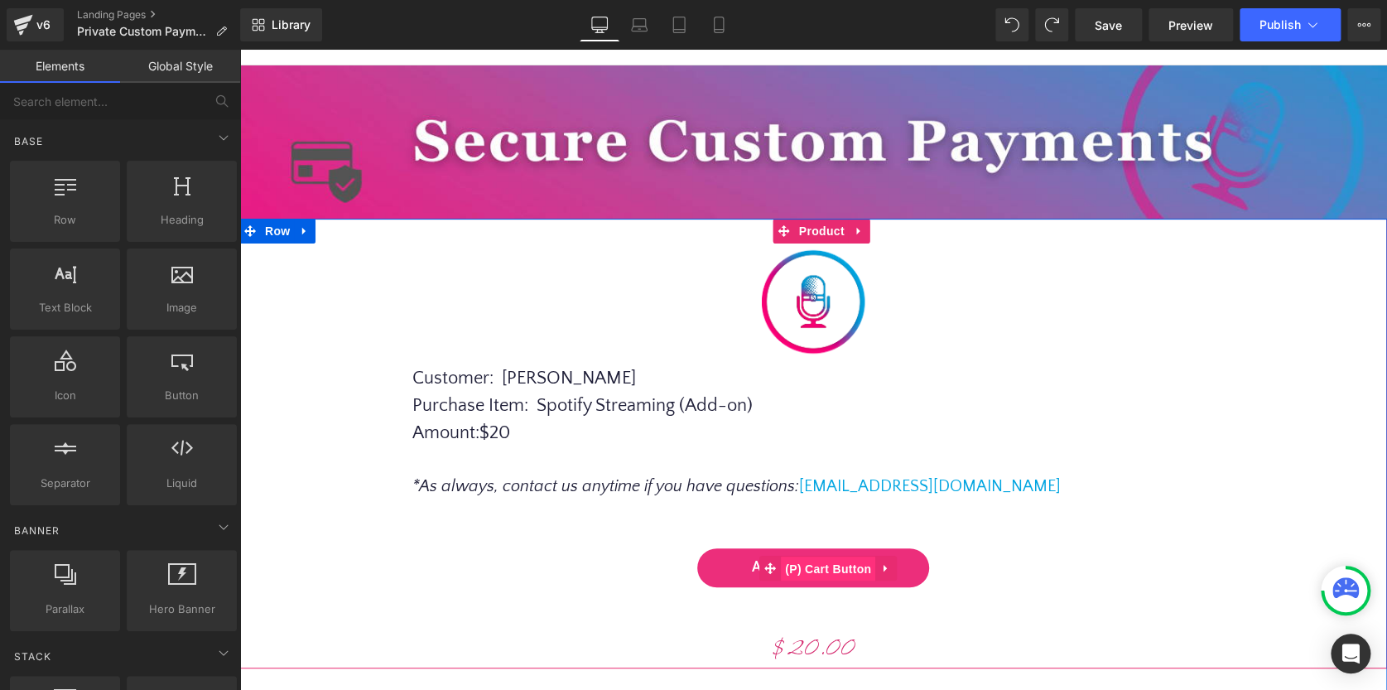
click at [828, 567] on span "(P) Cart Button" at bounding box center [828, 569] width 94 height 25
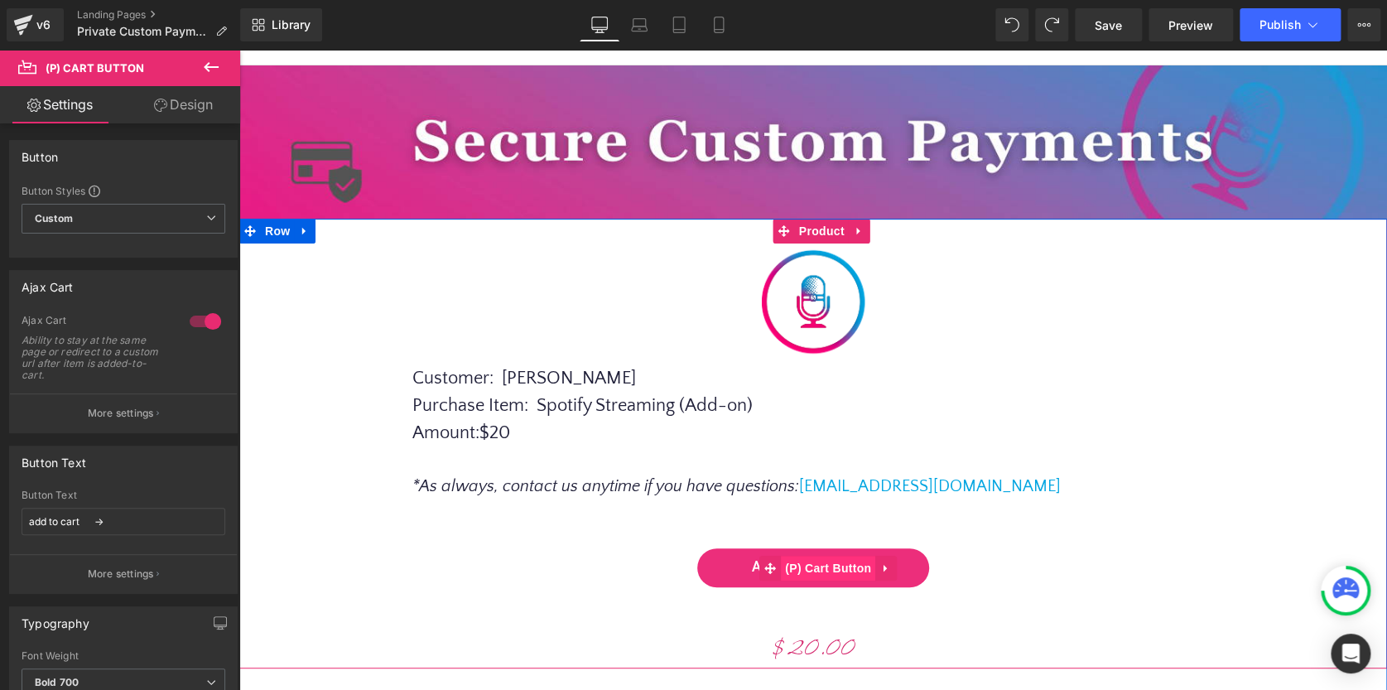
click at [828, 567] on span "(P) Cart Button" at bounding box center [828, 568] width 94 height 25
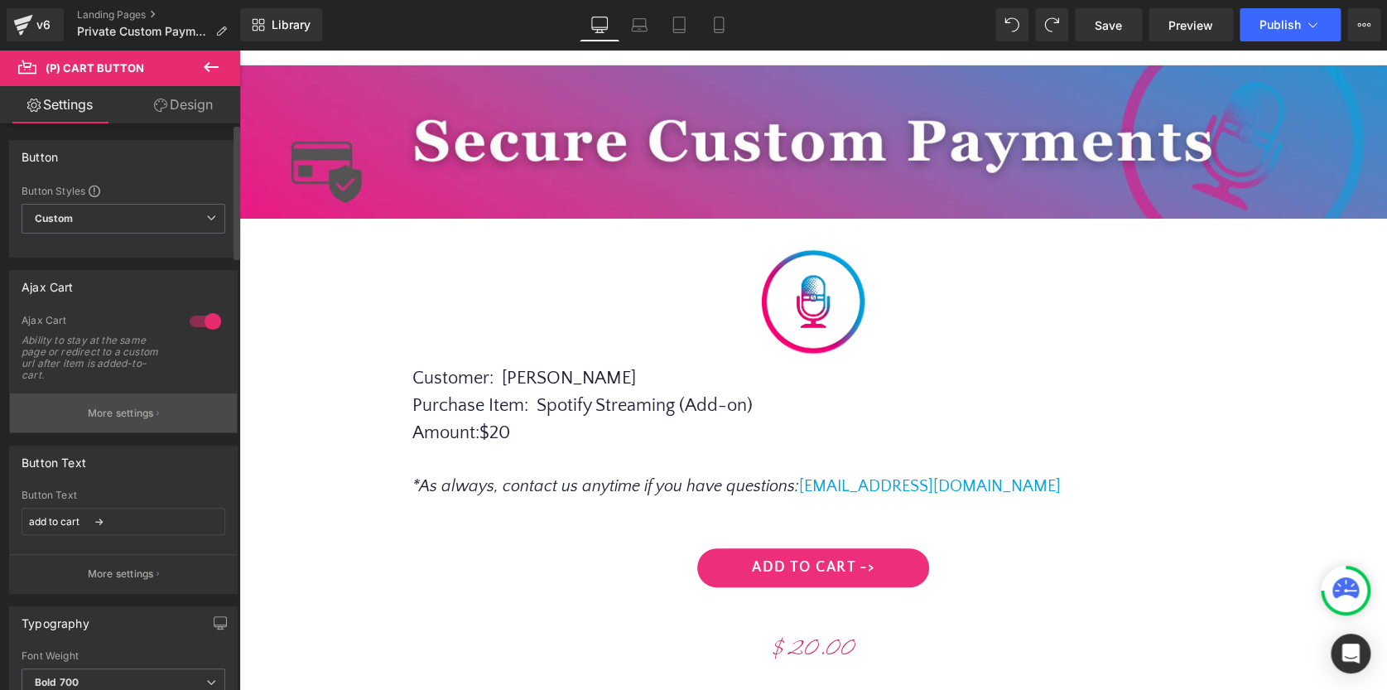
click at [112, 410] on p "More settings" at bounding box center [121, 413] width 66 height 15
click at [1077, 388] on body "Skip to content Whoo-hoo! Added to cart Qty: View cart ( ) Continue shopping Su…" at bounding box center [813, 638] width 1148 height 1292
click at [1189, 26] on span "Preview" at bounding box center [1191, 25] width 45 height 17
click at [1115, 28] on span "Save" at bounding box center [1108, 25] width 27 height 17
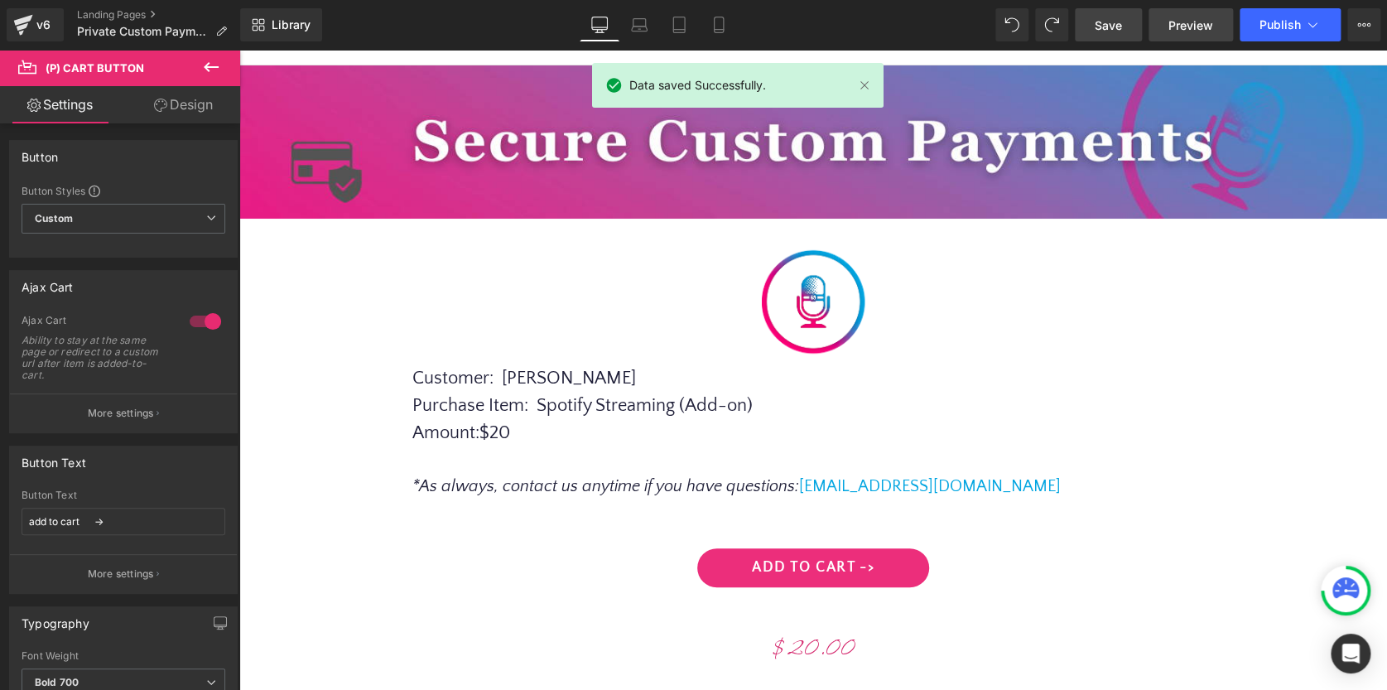
click at [1207, 27] on span "Preview" at bounding box center [1191, 25] width 45 height 17
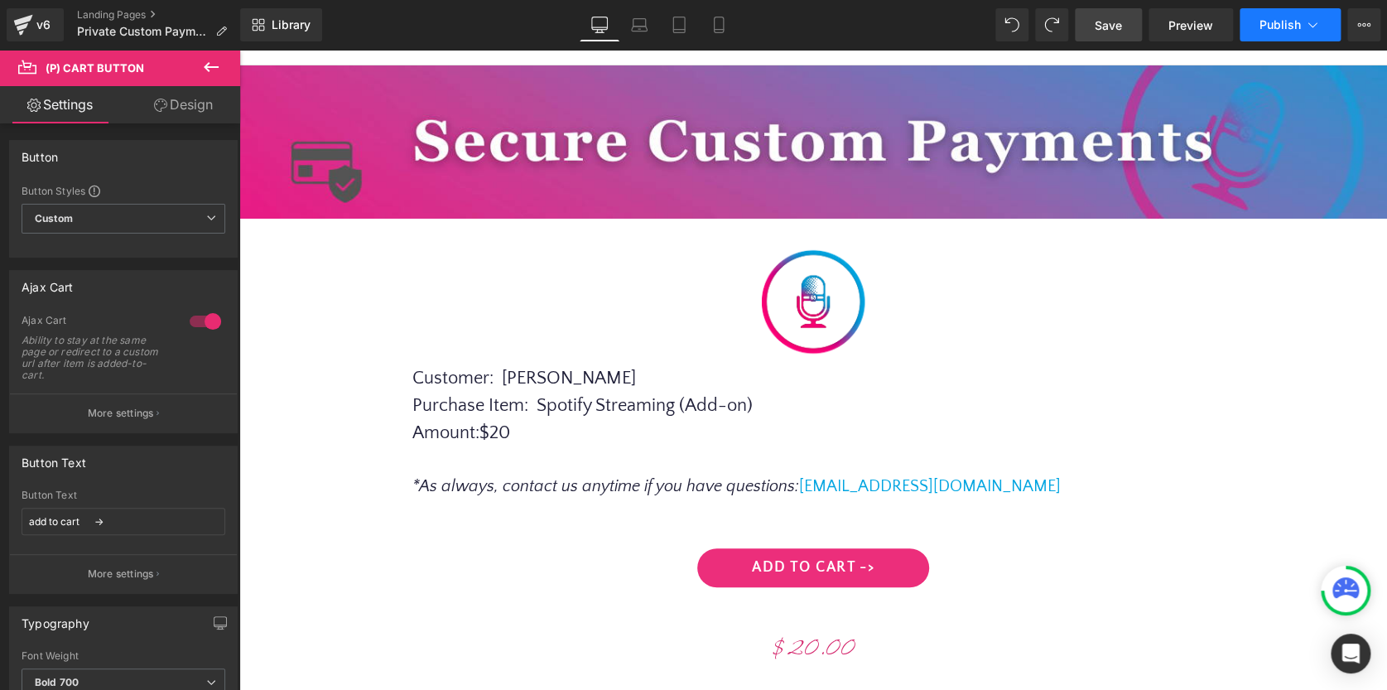
click at [1280, 27] on span "Publish" at bounding box center [1280, 24] width 41 height 13
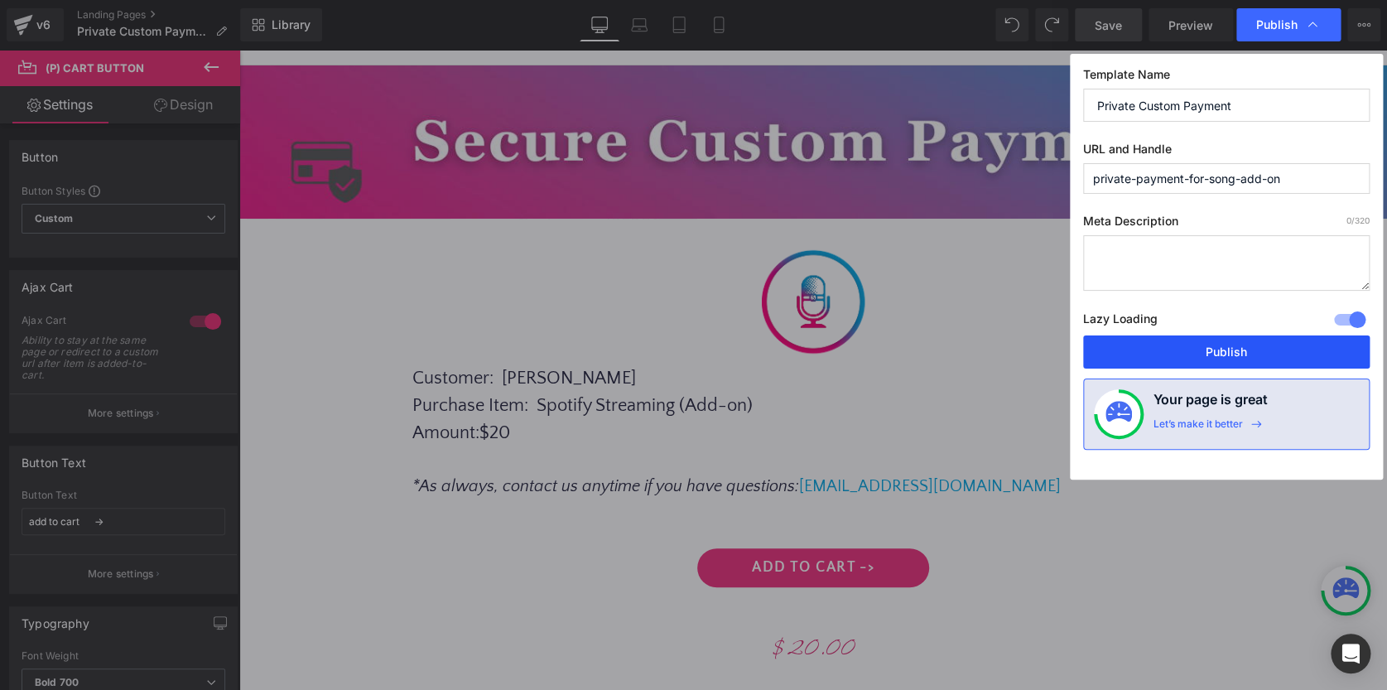
click at [1230, 349] on button "Publish" at bounding box center [1226, 351] width 287 height 33
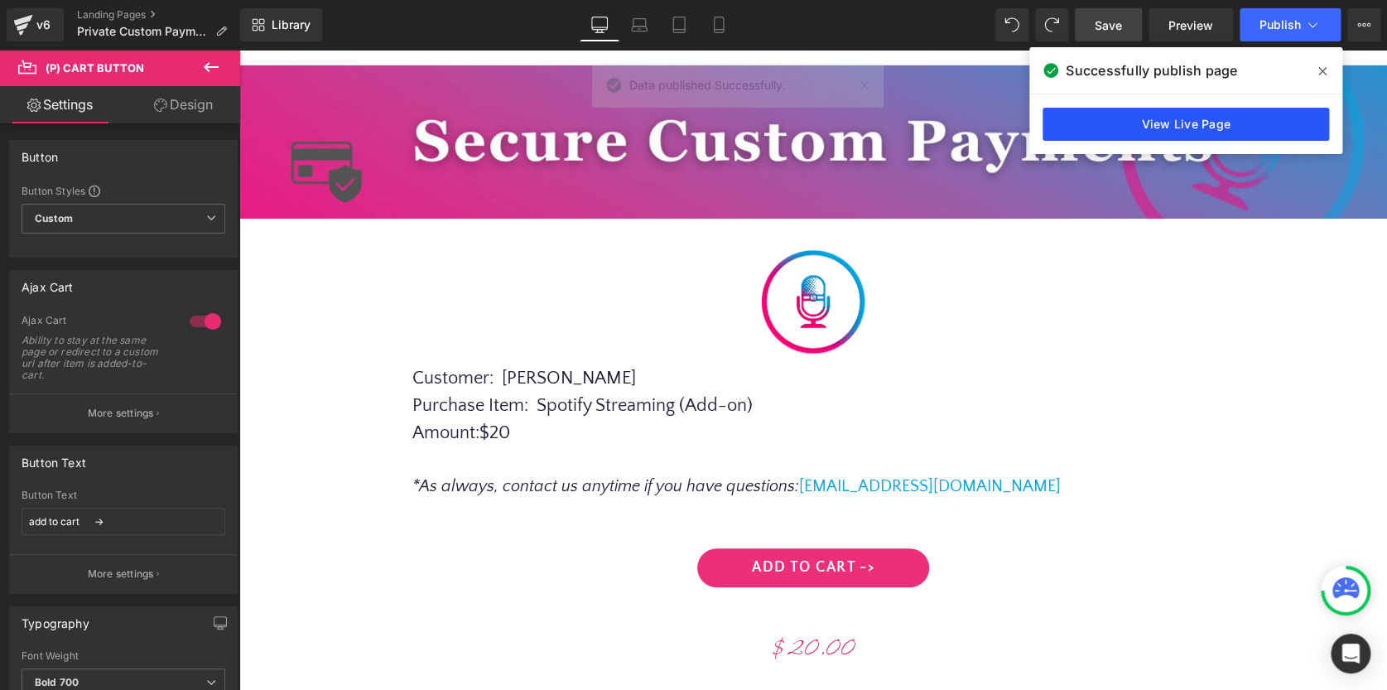
click at [1212, 129] on link "View Live Page" at bounding box center [1186, 124] width 287 height 33
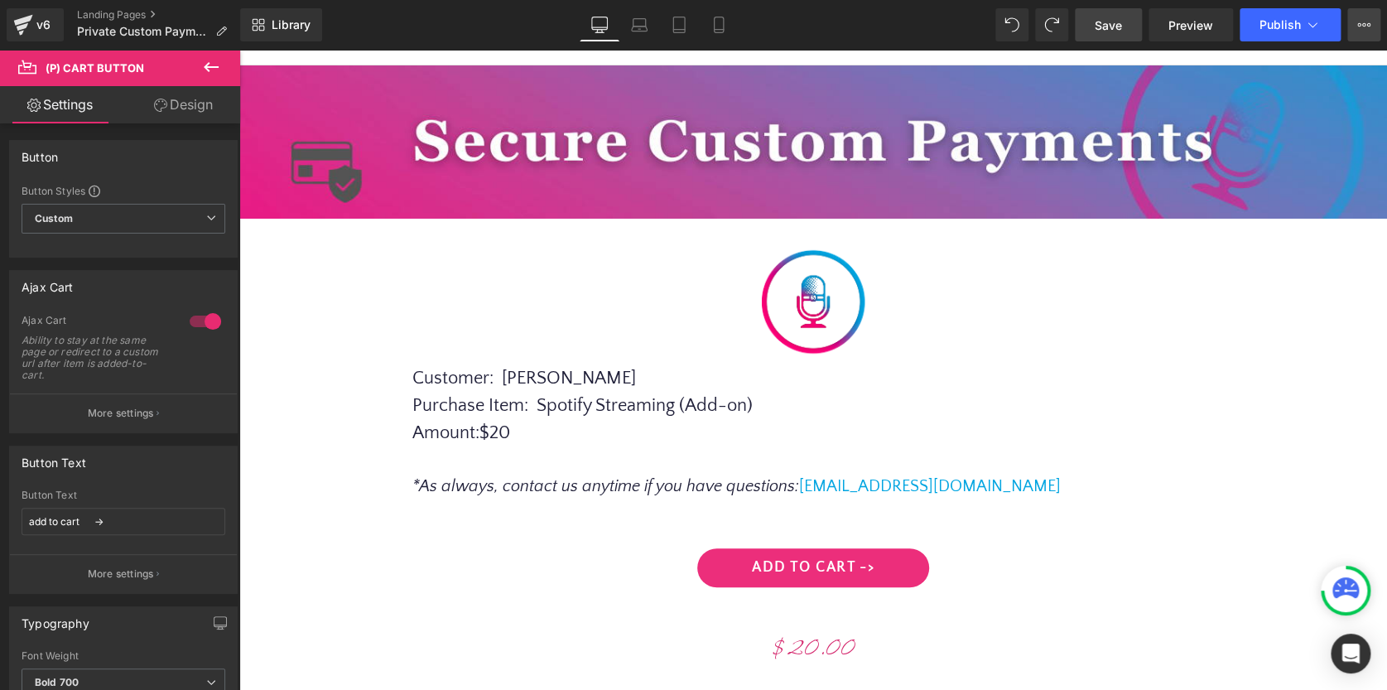
click at [1360, 23] on icon at bounding box center [1359, 24] width 4 height 3
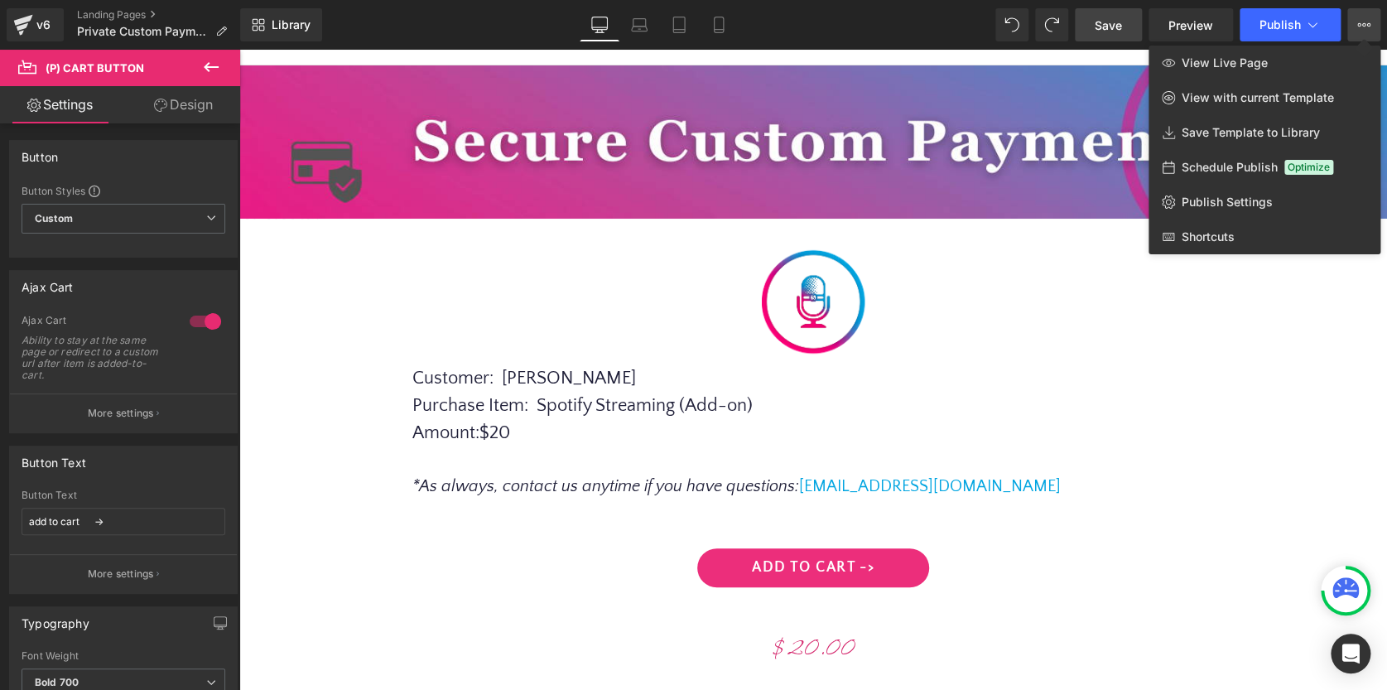
click at [1102, 27] on span "Save" at bounding box center [1108, 25] width 27 height 17
click at [1226, 61] on span "View Live Page" at bounding box center [1225, 62] width 86 height 15
